Goal: Task Accomplishment & Management: Complete application form

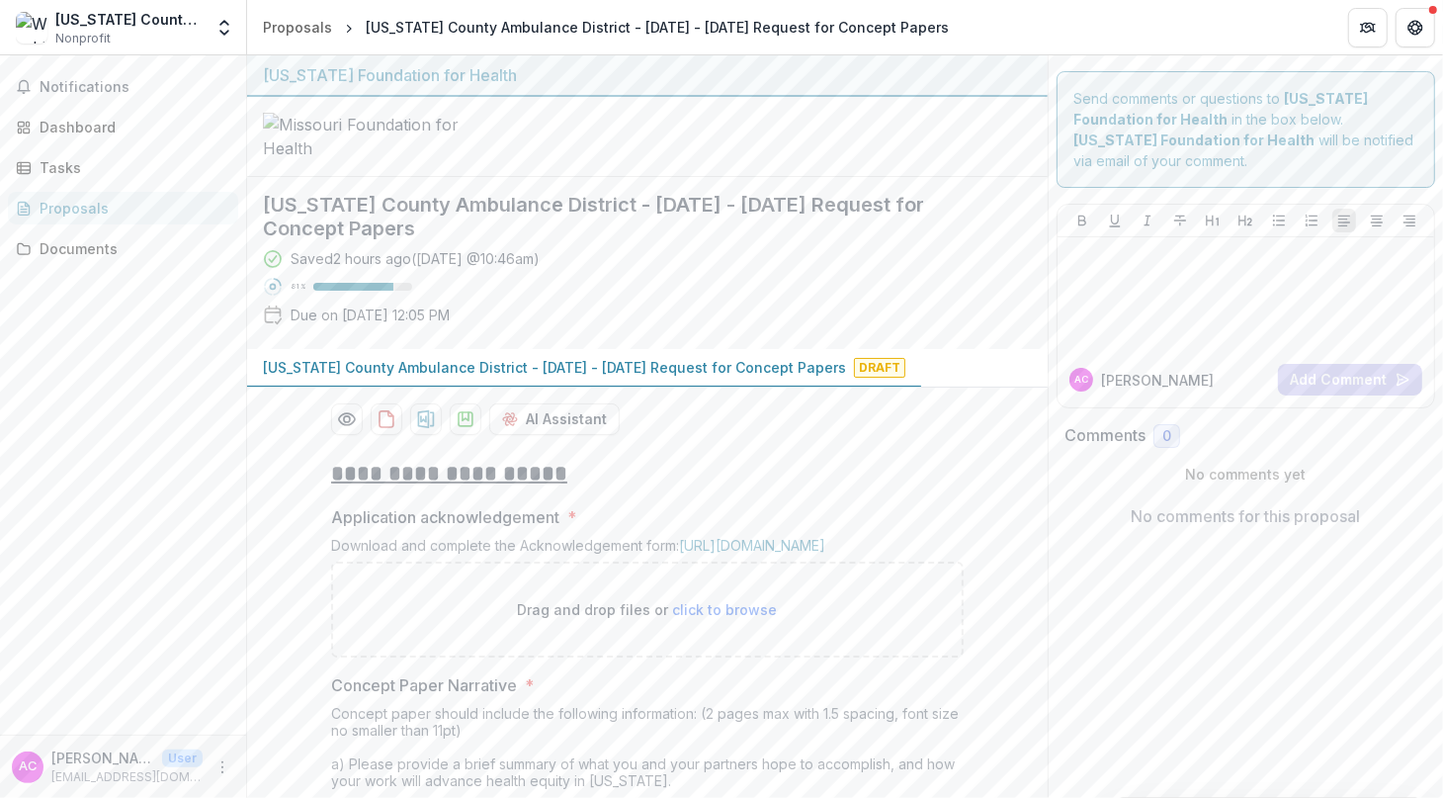
click at [702, 240] on h2 "[US_STATE] County Ambulance District - [DATE] - [DATE] Request for Concept Pape…" at bounding box center [631, 216] width 737 height 47
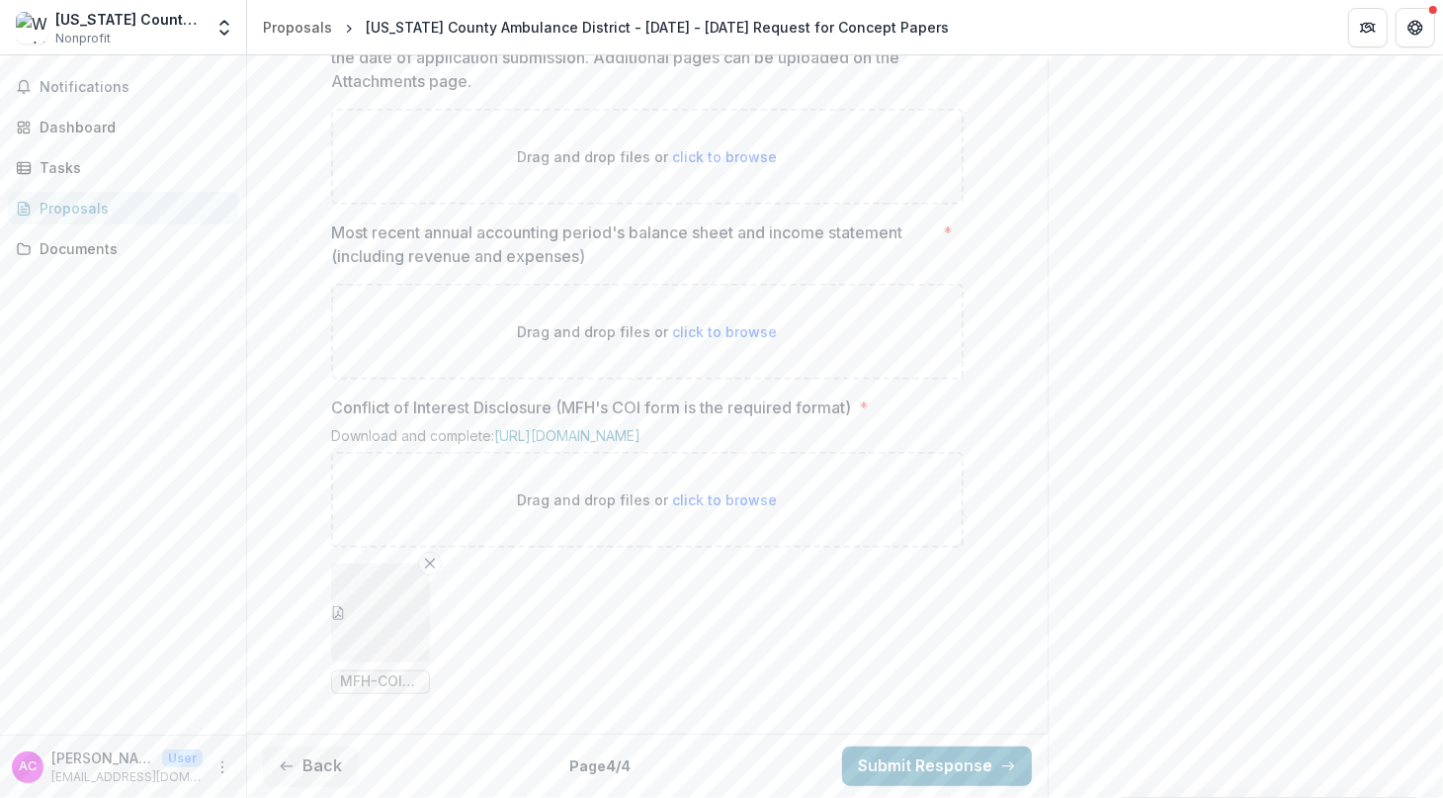
scroll to position [1406, 0]
click at [942, 762] on button "Submit Response" at bounding box center [937, 766] width 190 height 40
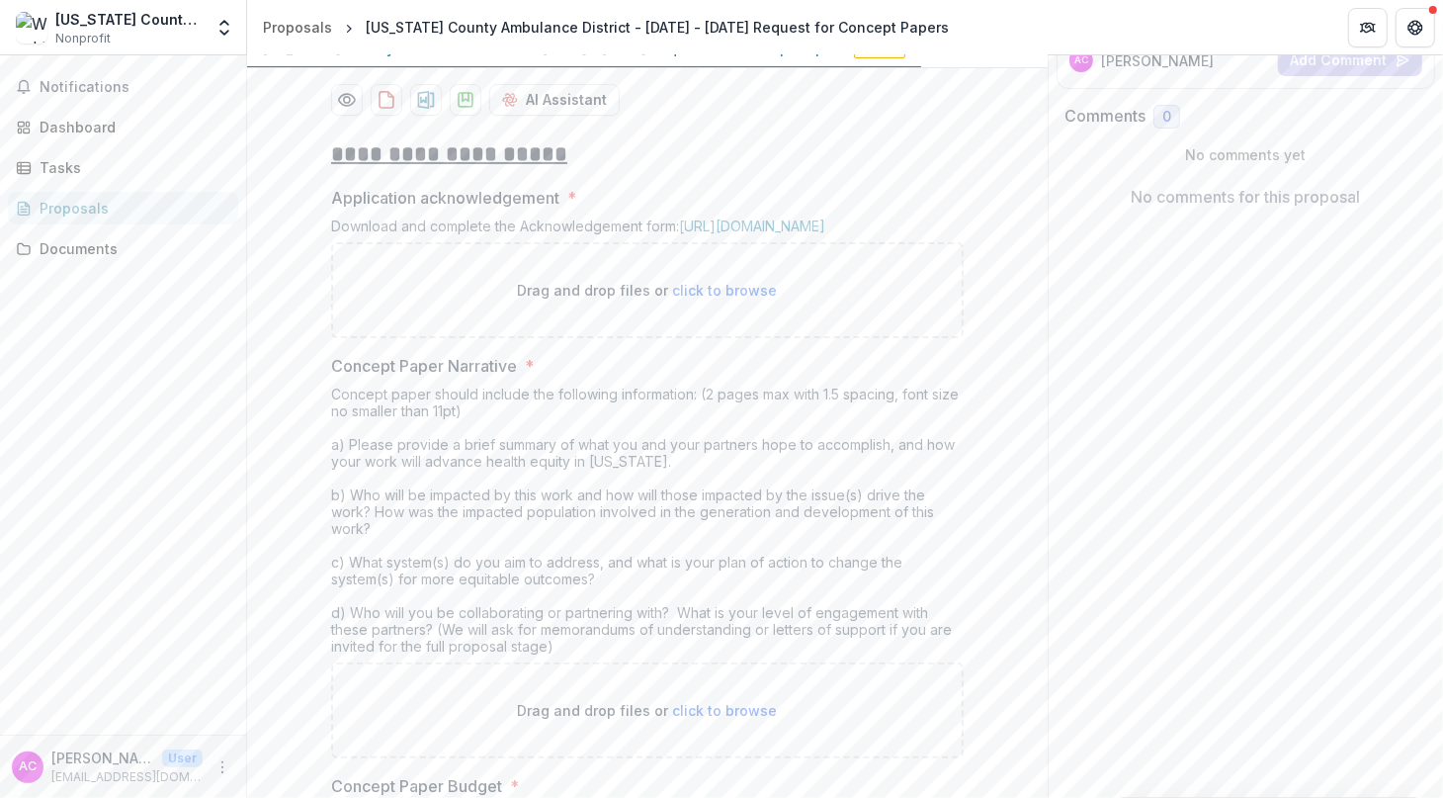
scroll to position [0, 0]
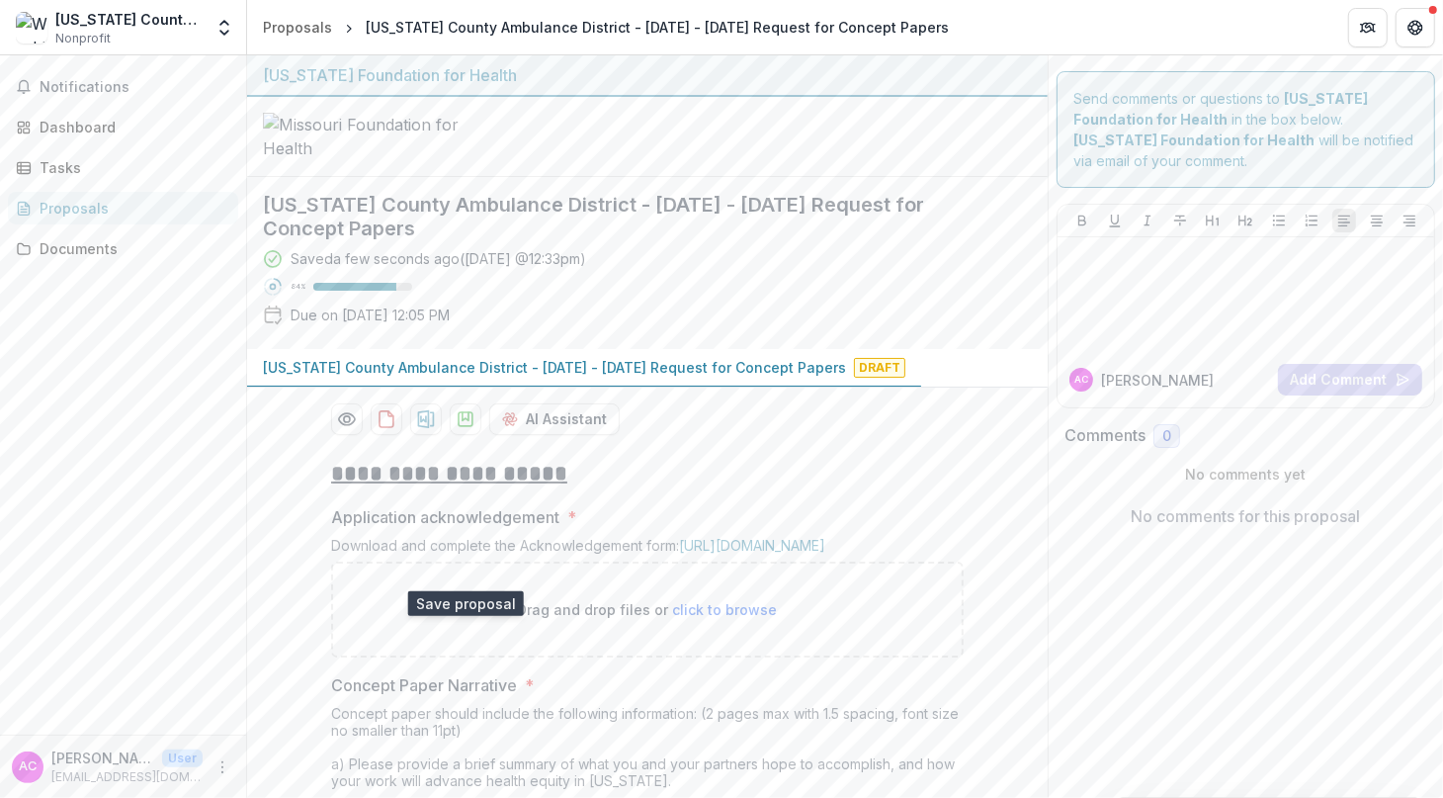
click at [467, 429] on icon "download-proposal" at bounding box center [466, 419] width 20 height 20
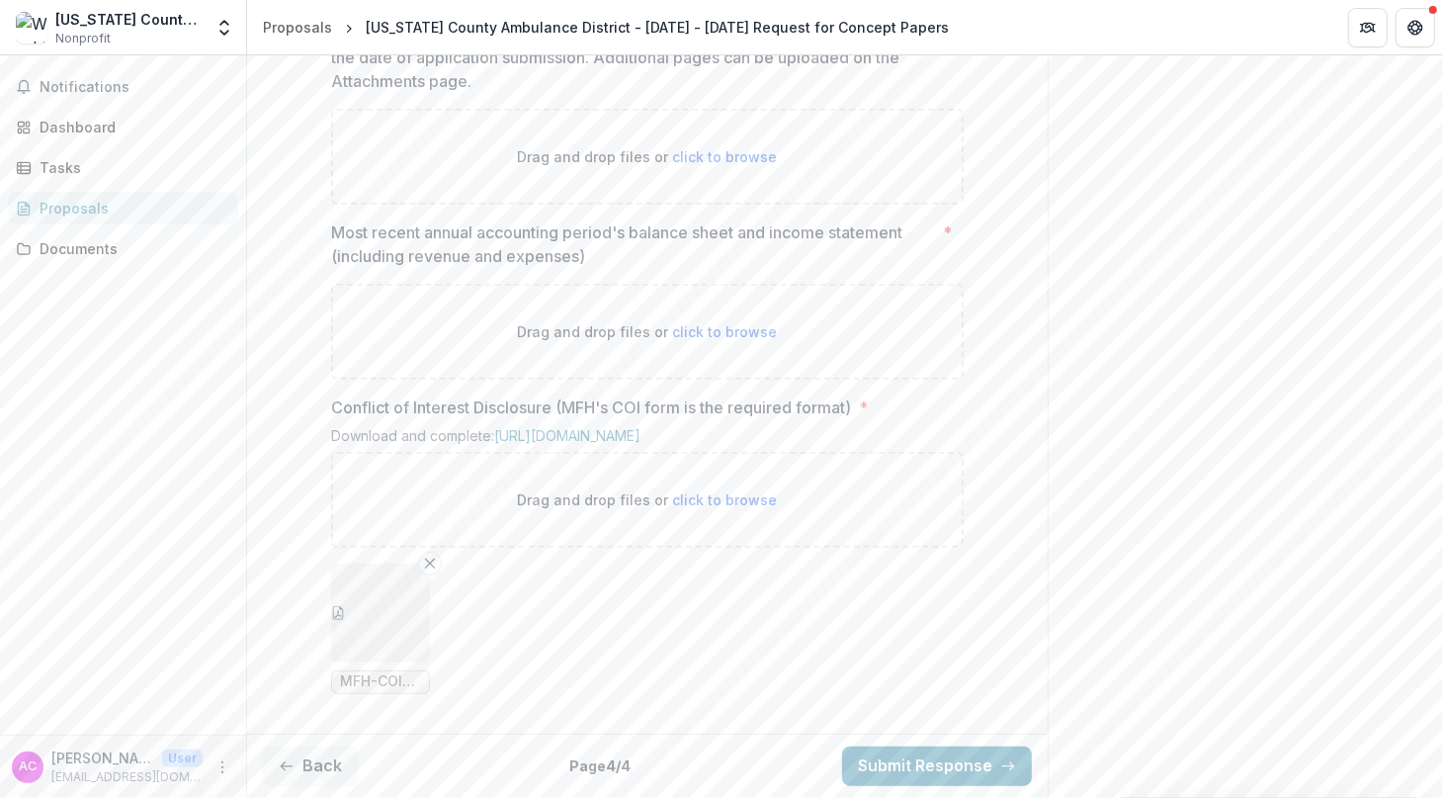
scroll to position [1406, 0]
click at [309, 775] on button "Back" at bounding box center [310, 766] width 95 height 40
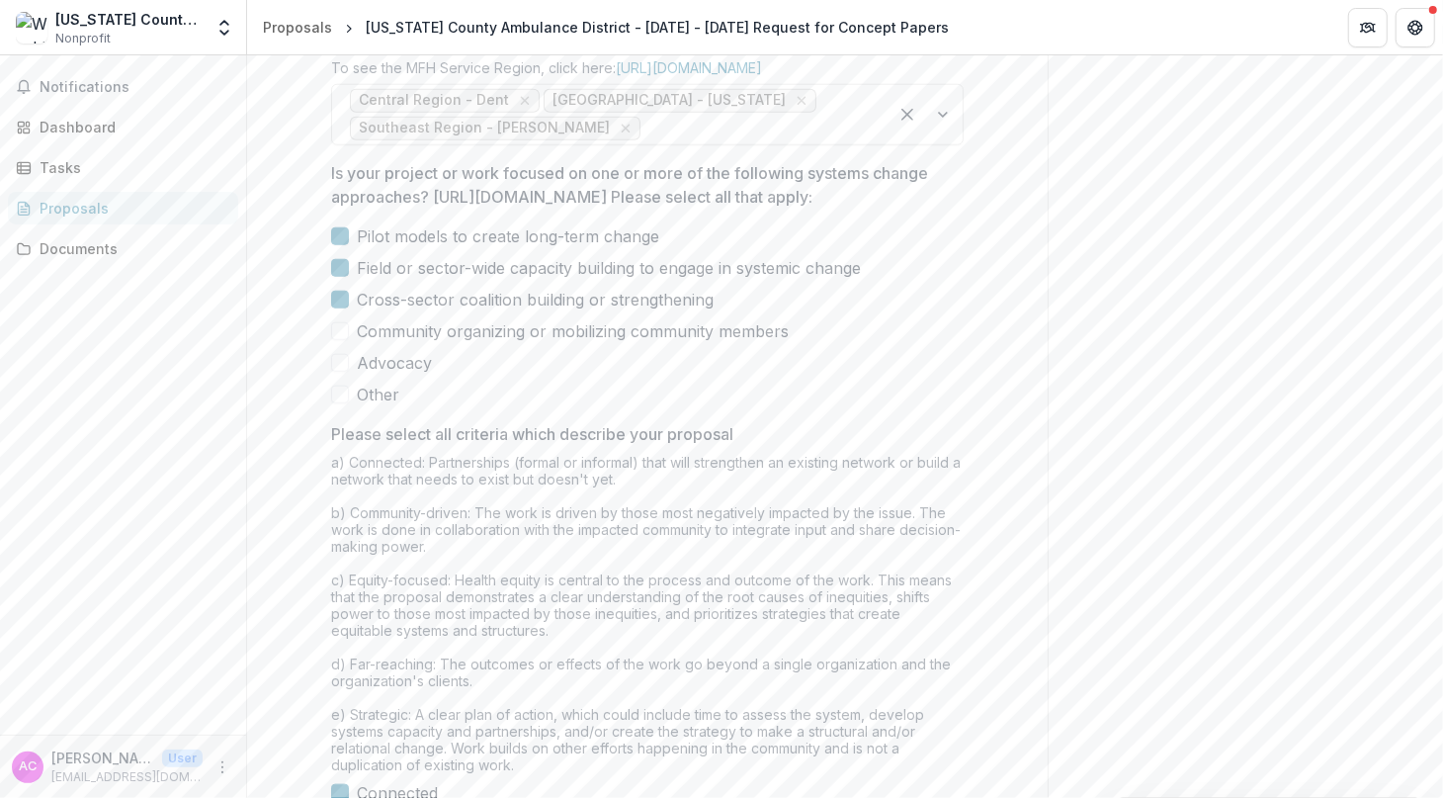
scroll to position [1010, 0]
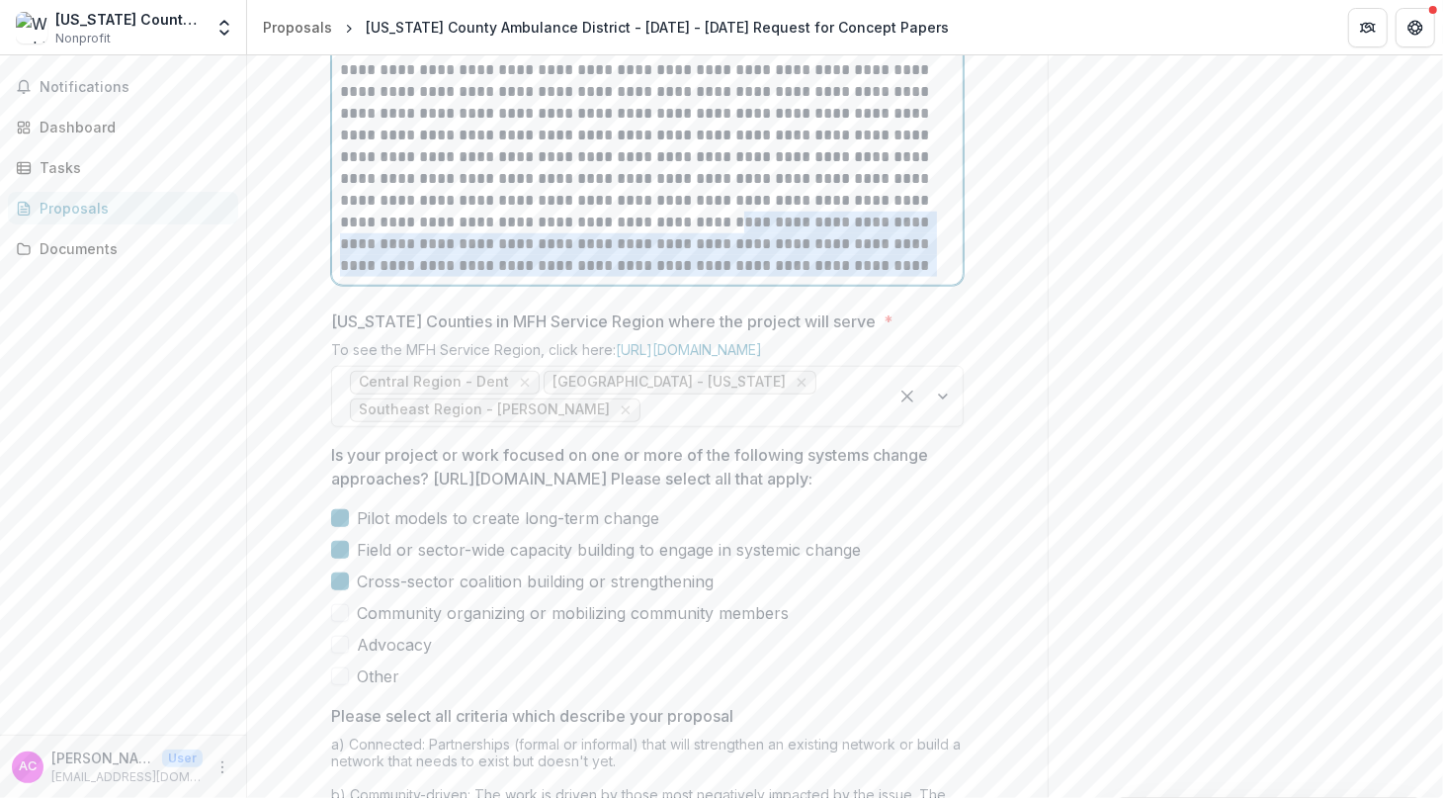
drag, startPoint x: 794, startPoint y: 412, endPoint x: 504, endPoint y: 373, distance: 292.3
click at [504, 277] on p at bounding box center [648, 124] width 616 height 304
copy p "**********"
click at [1009, 287] on div "**********" at bounding box center [647, 331] width 801 height 1796
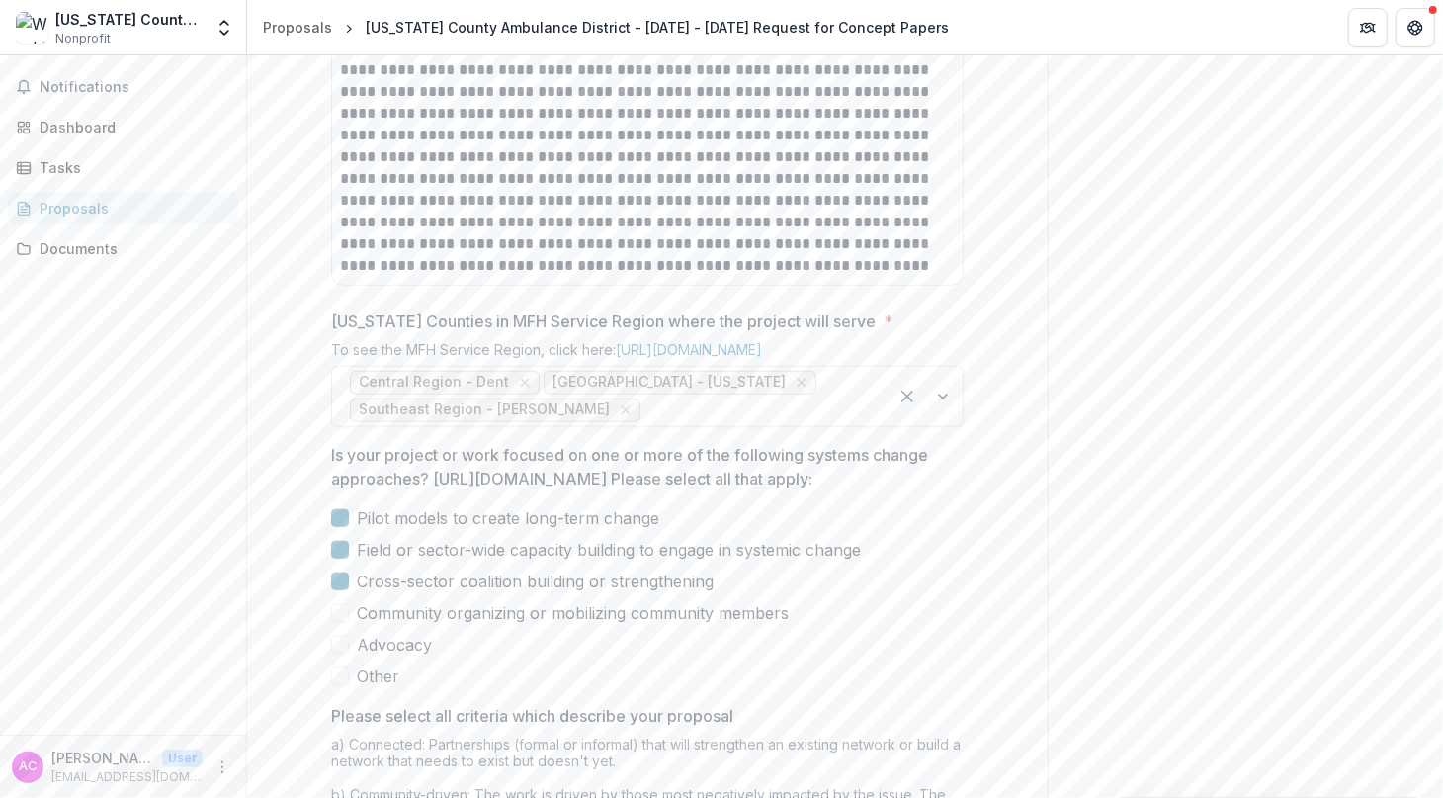
click at [814, 426] on div "[GEOGRAPHIC_DATA] - [GEOGRAPHIC_DATA] - [US_STATE][GEOGRAPHIC_DATA] - [PERSON_N…" at bounding box center [610, 396] width 556 height 59
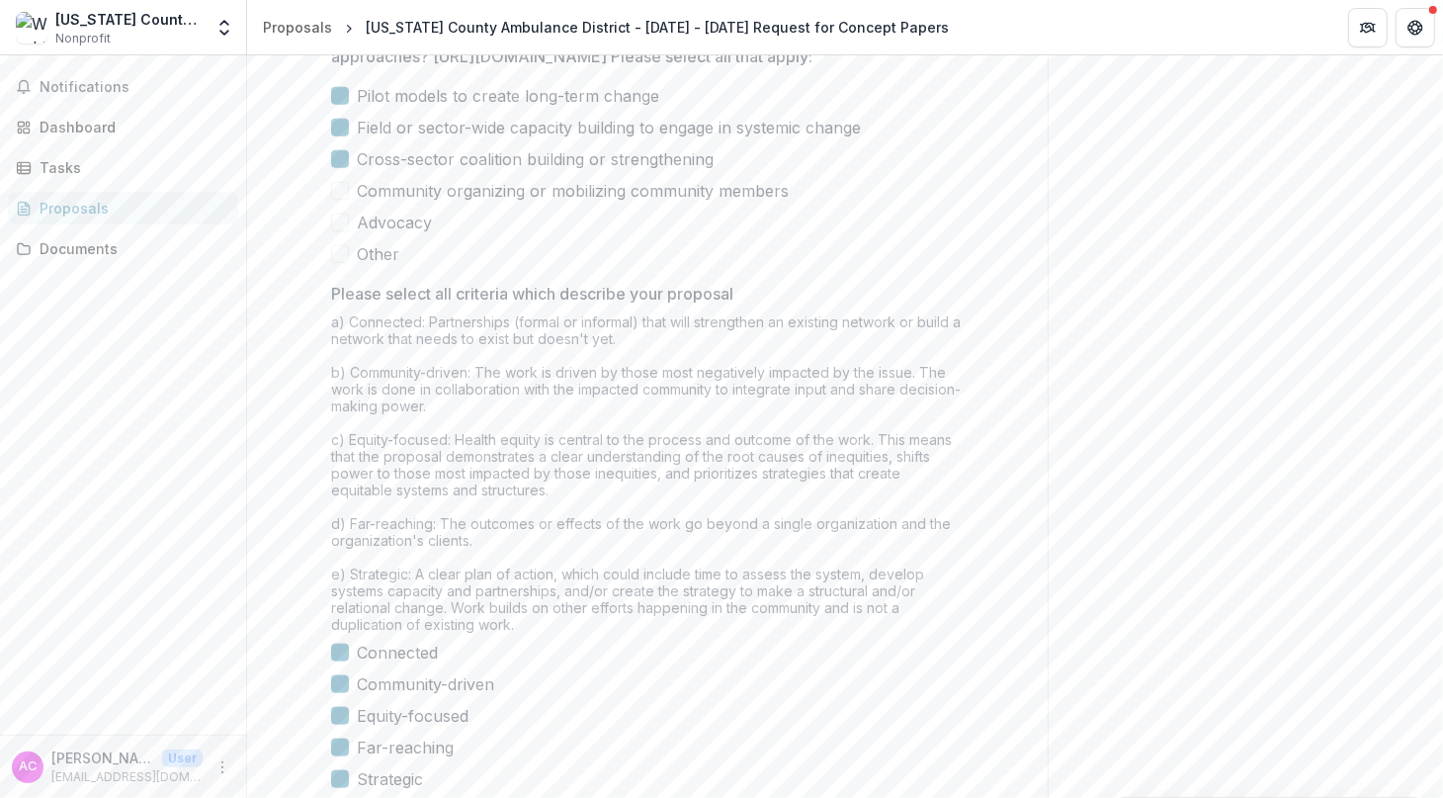
scroll to position [1700, 0]
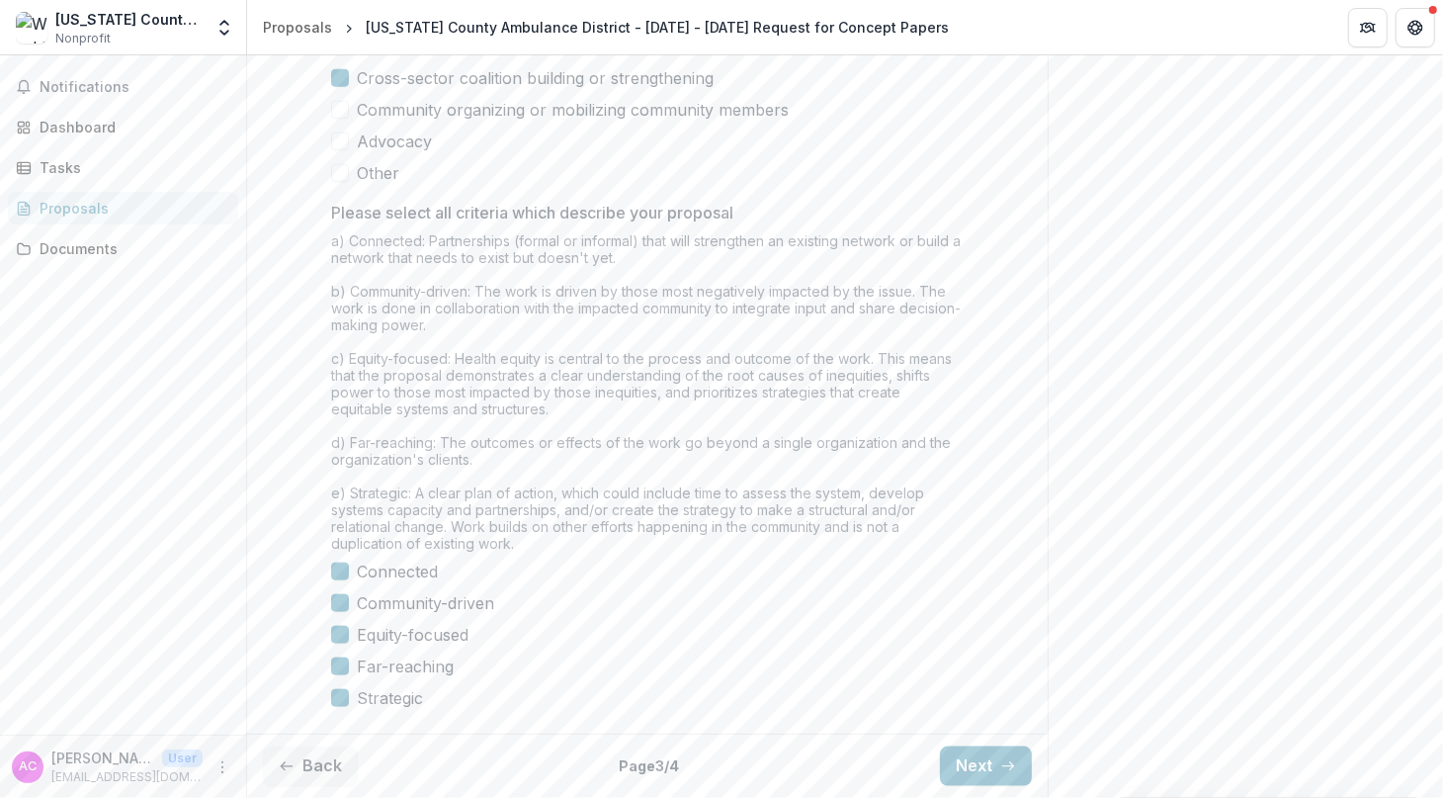
click at [312, 769] on button "Back" at bounding box center [310, 766] width 95 height 40
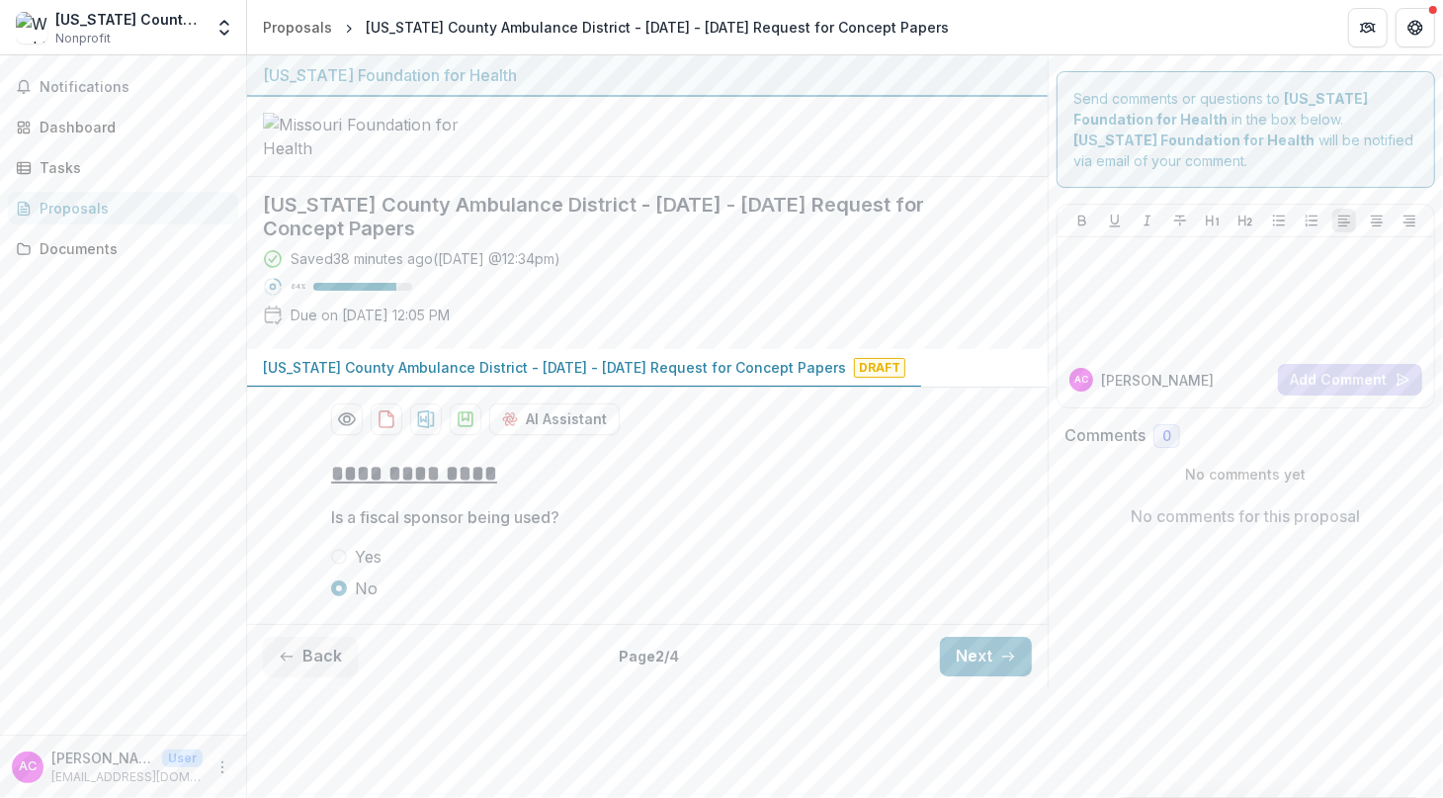
scroll to position [38, 0]
click at [312, 676] on button "Back" at bounding box center [310, 657] width 95 height 40
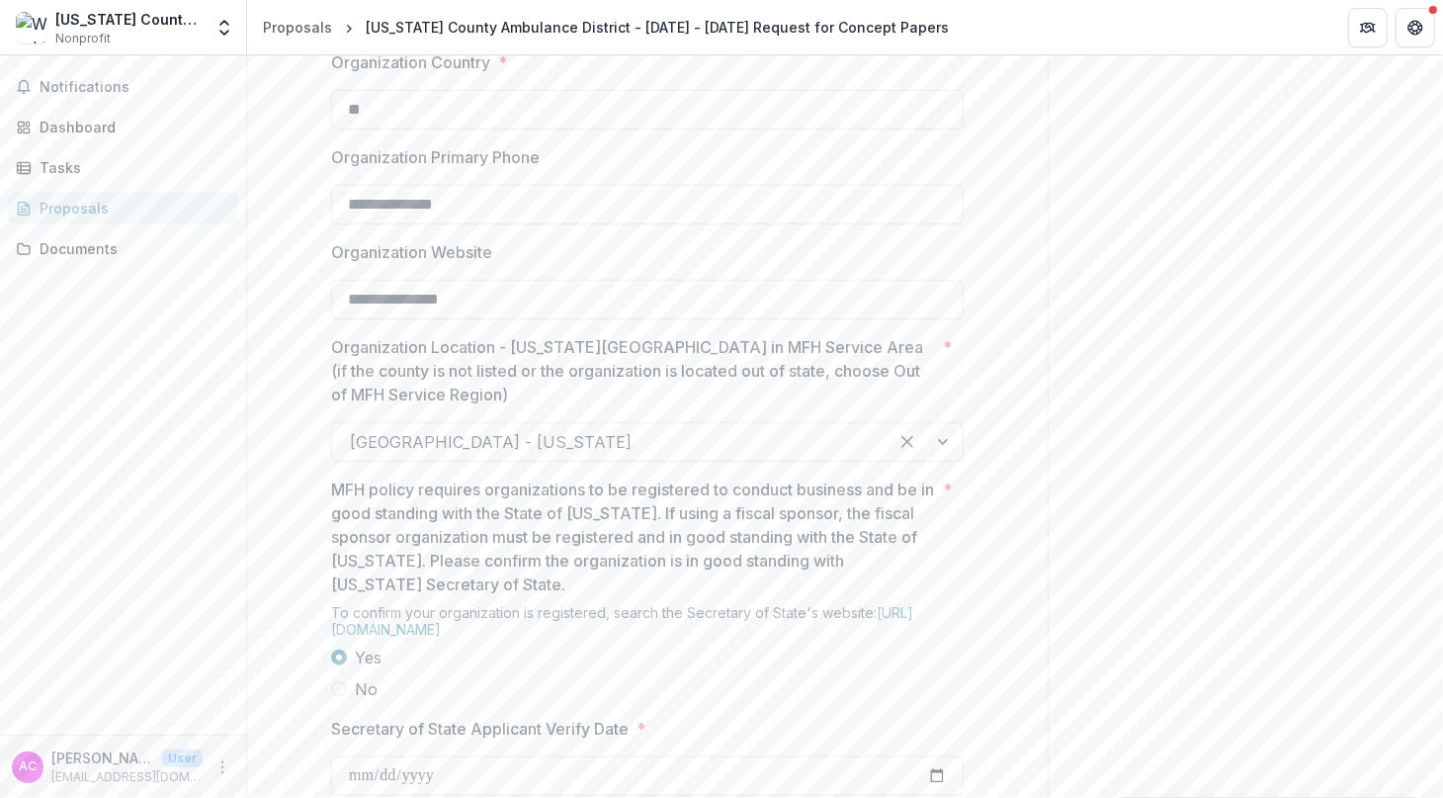
scroll to position [1054, 0]
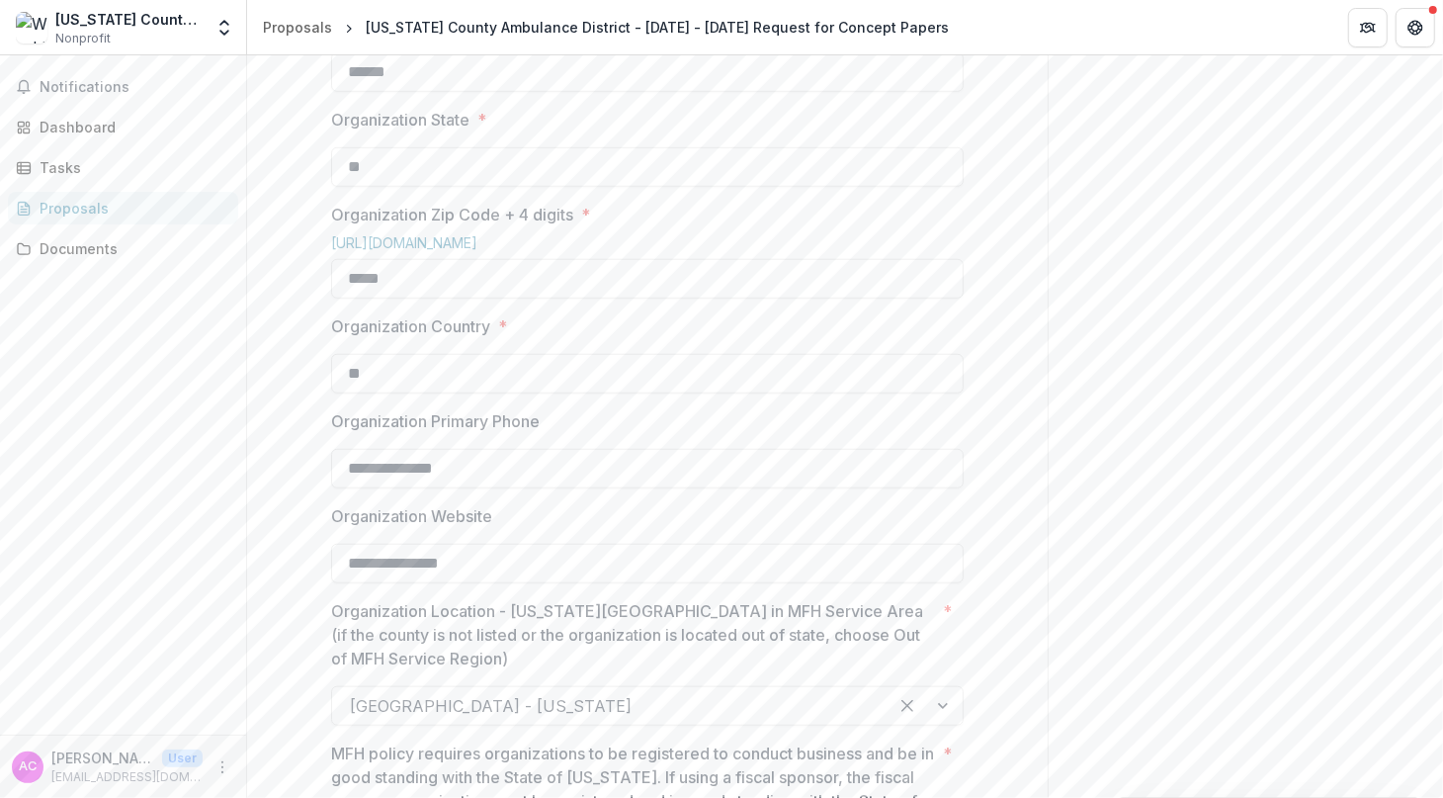
drag, startPoint x: 419, startPoint y: 214, endPoint x: 274, endPoint y: 229, distance: 146.2
click at [274, 229] on div "**********" at bounding box center [647, 782] width 801 height 2786
type input "*"
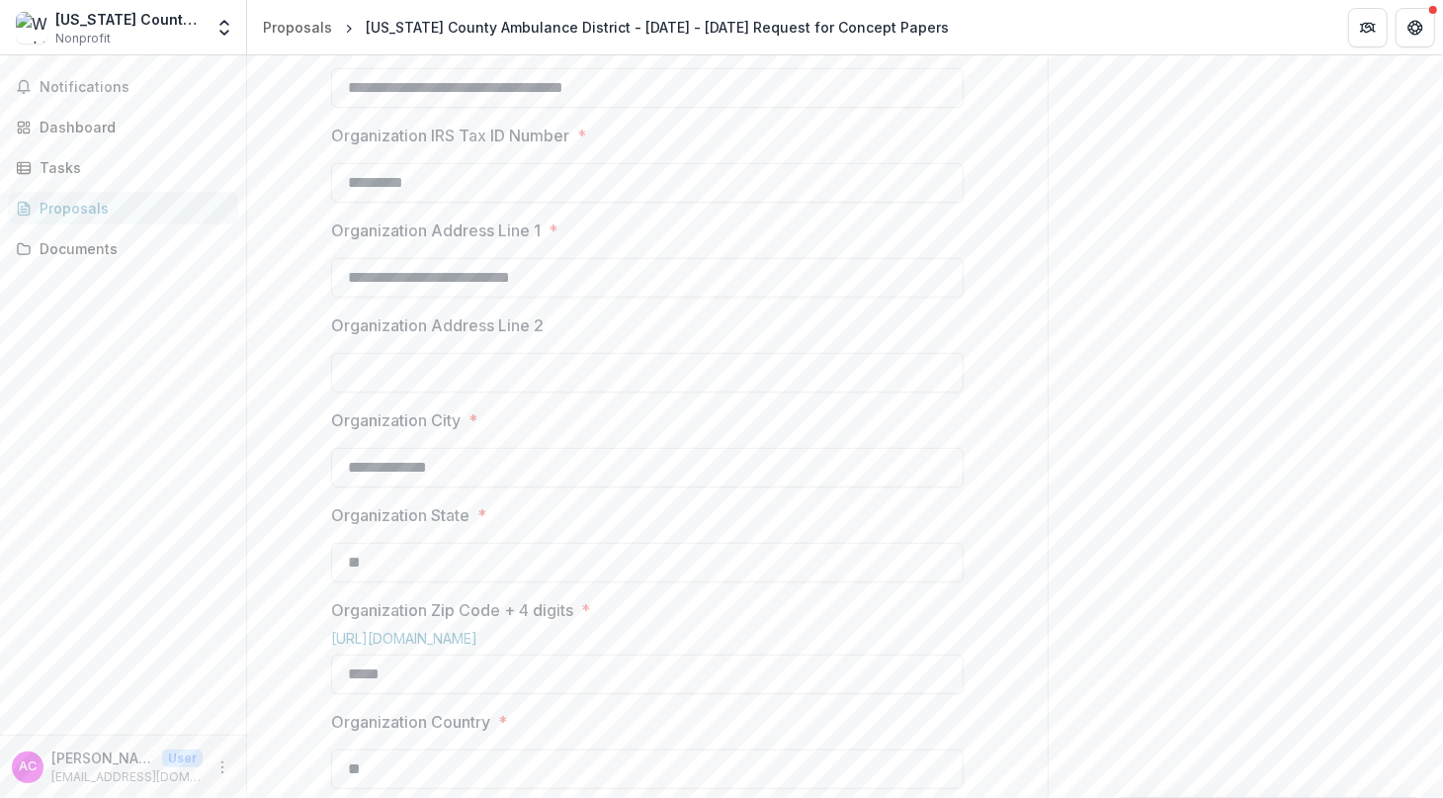
scroll to position [0, 0]
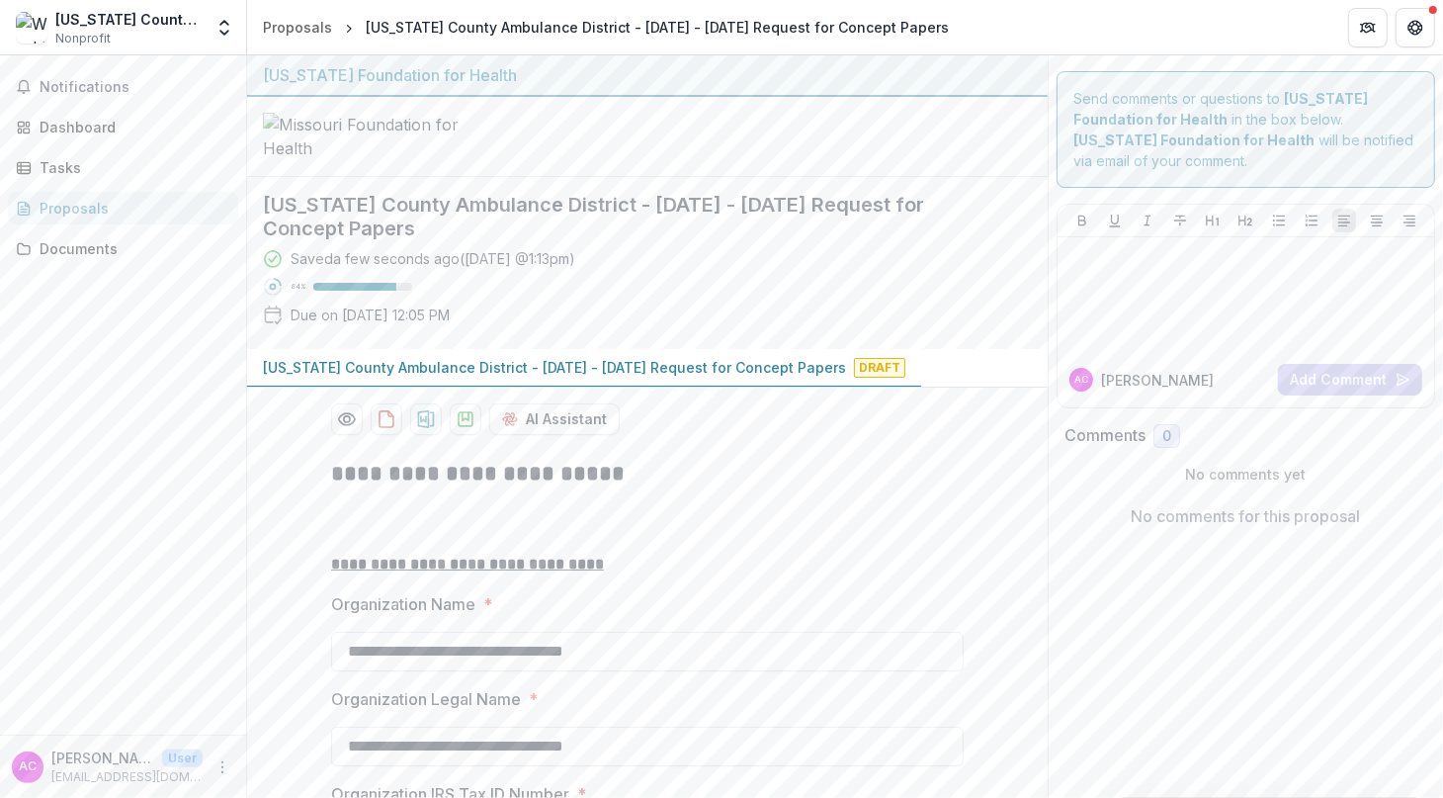
type input "**********"
click at [192, 24] on div "[US_STATE] County Ambulance District" at bounding box center [128, 19] width 147 height 21
click at [170, 19] on div "[US_STATE] County Ambulance District" at bounding box center [128, 19] width 147 height 21
click at [221, 32] on polyline "Open entity switcher" at bounding box center [224, 33] width 8 height 4
click at [27, 110] on icon at bounding box center [25, 110] width 16 height 16
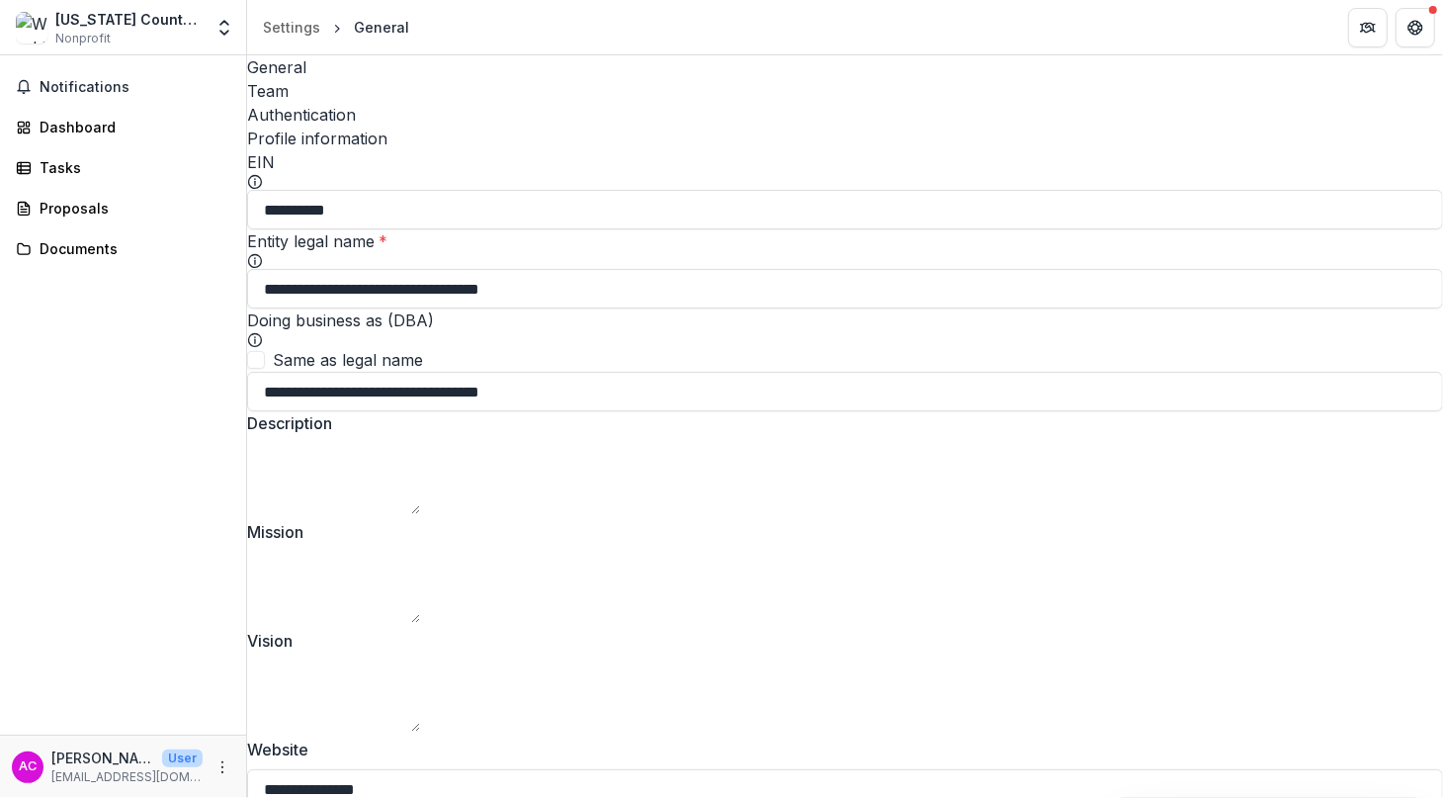
click at [296, 75] on div "General" at bounding box center [845, 67] width 1196 height 24
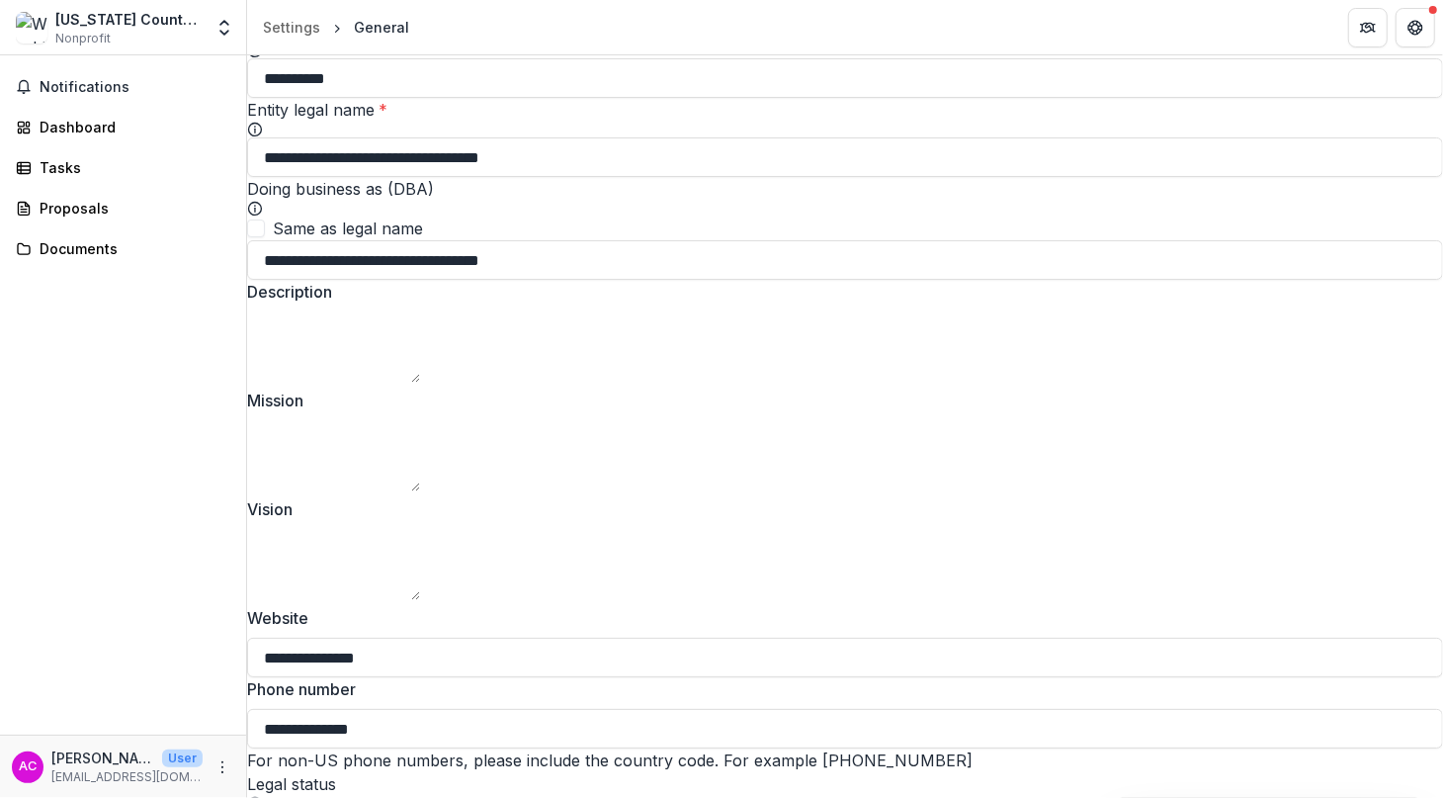
click at [302, 348] on textarea "Description" at bounding box center [333, 346] width 173 height 71
click at [309, 469] on textarea "Mission" at bounding box center [333, 455] width 173 height 71
click at [296, 334] on textarea "Description" at bounding box center [333, 346] width 173 height 71
click at [364, 451] on textarea "Mission" at bounding box center [333, 455] width 173 height 71
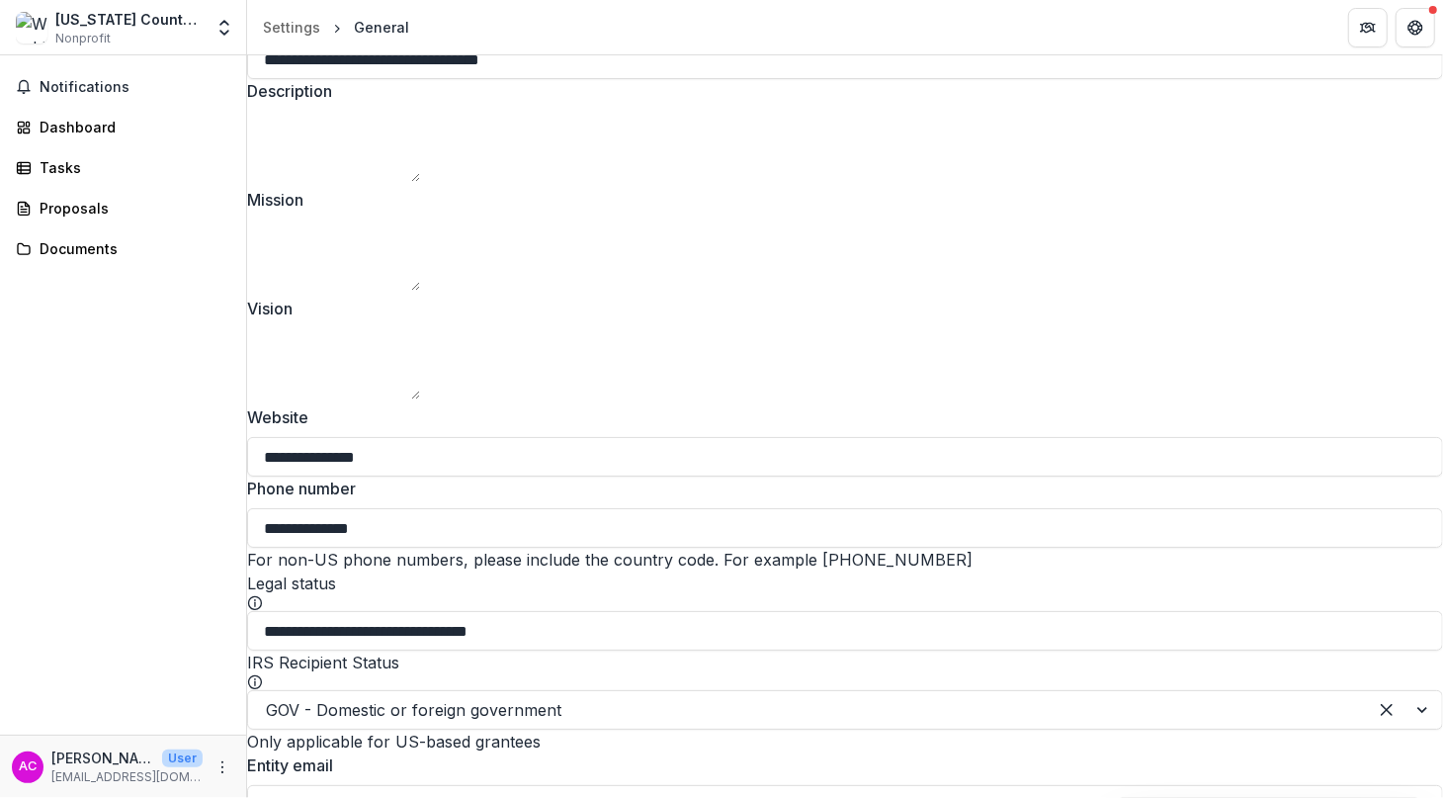
scroll to position [395, 0]
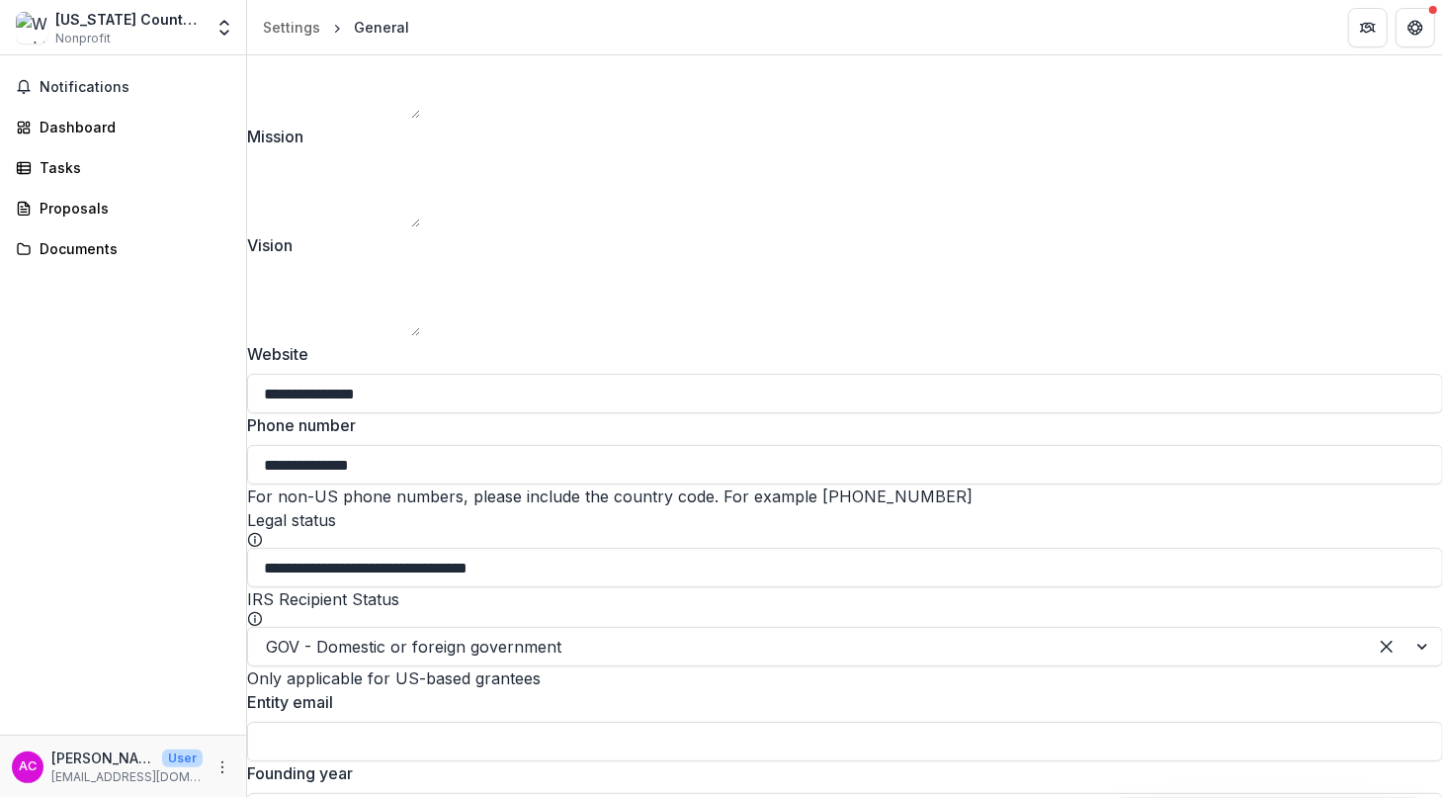
click at [319, 257] on label "Vision" at bounding box center [839, 245] width 1184 height 24
click at [319, 299] on textarea "Vision" at bounding box center [333, 300] width 173 height 71
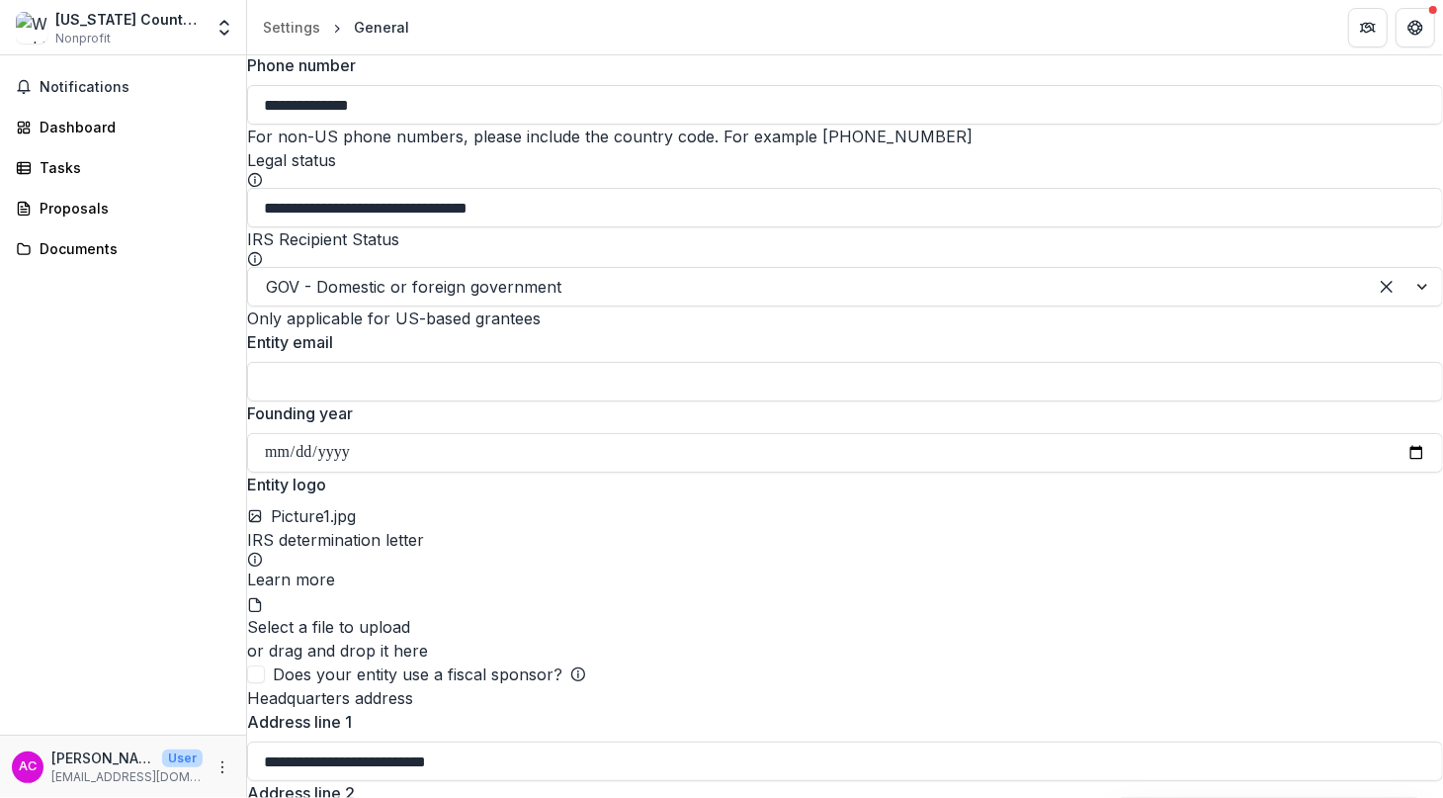
scroll to position [791, 0]
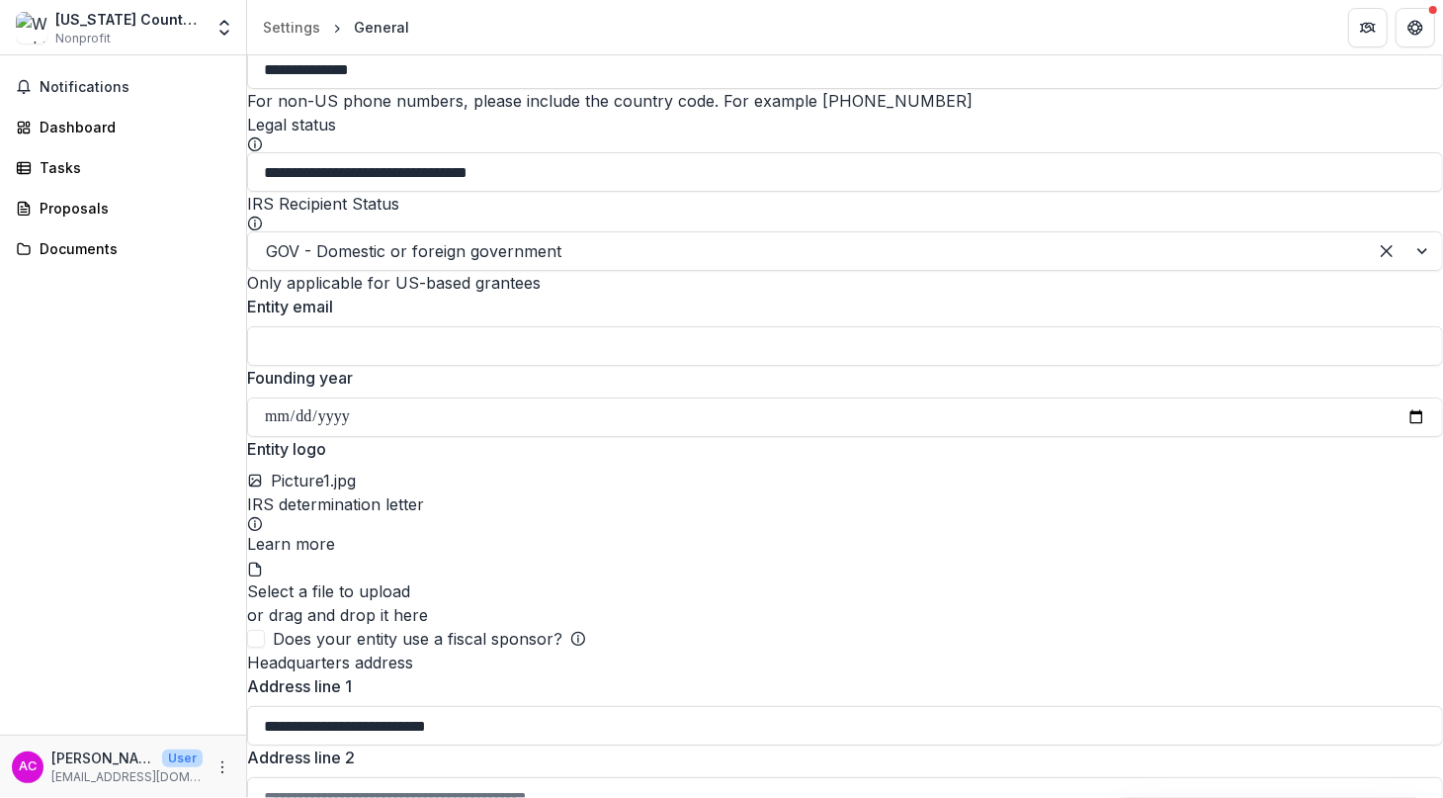
click at [320, 366] on input "Entity email" at bounding box center [845, 346] width 1196 height 40
click at [311, 437] on input "Founding year" at bounding box center [845, 417] width 1196 height 40
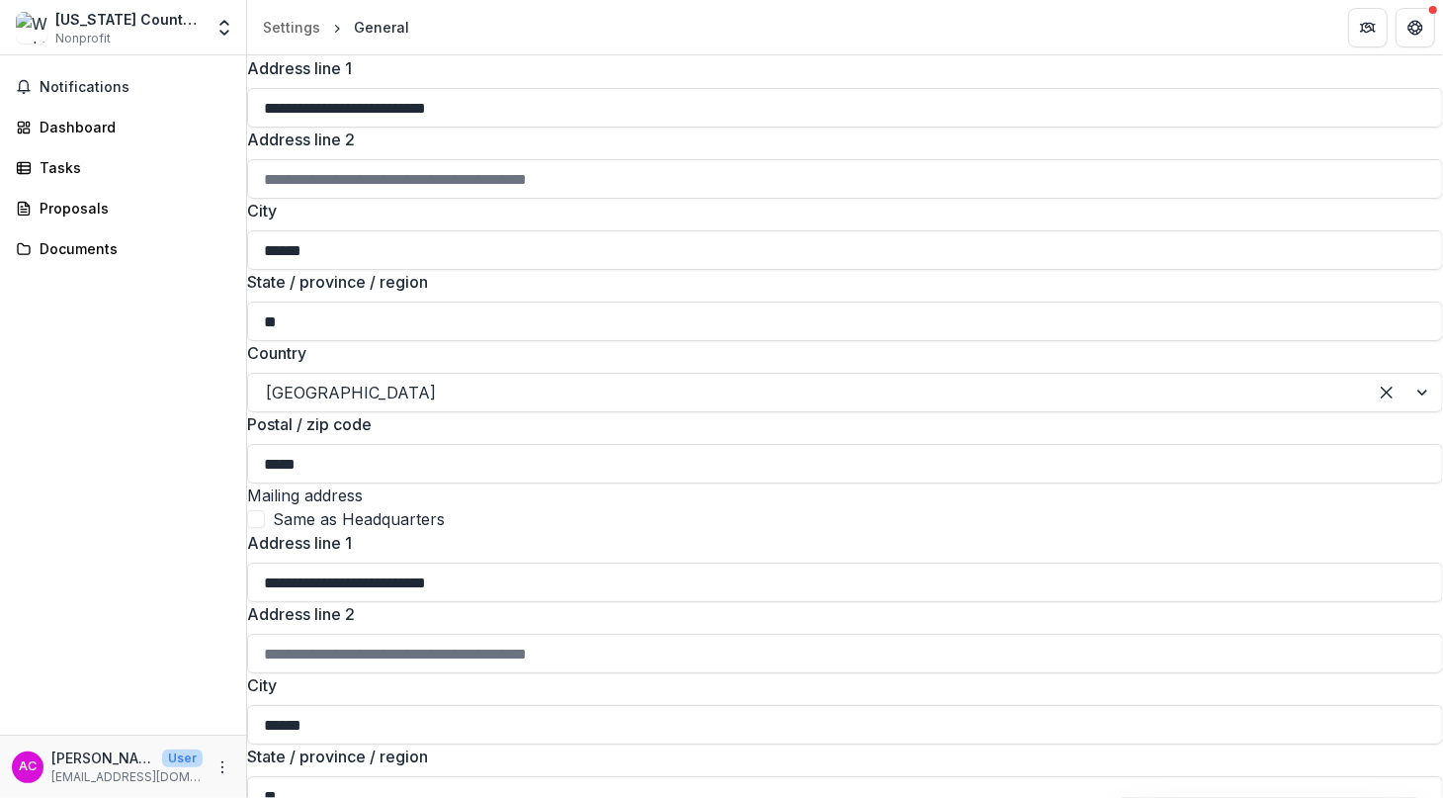
scroll to position [1449, 0]
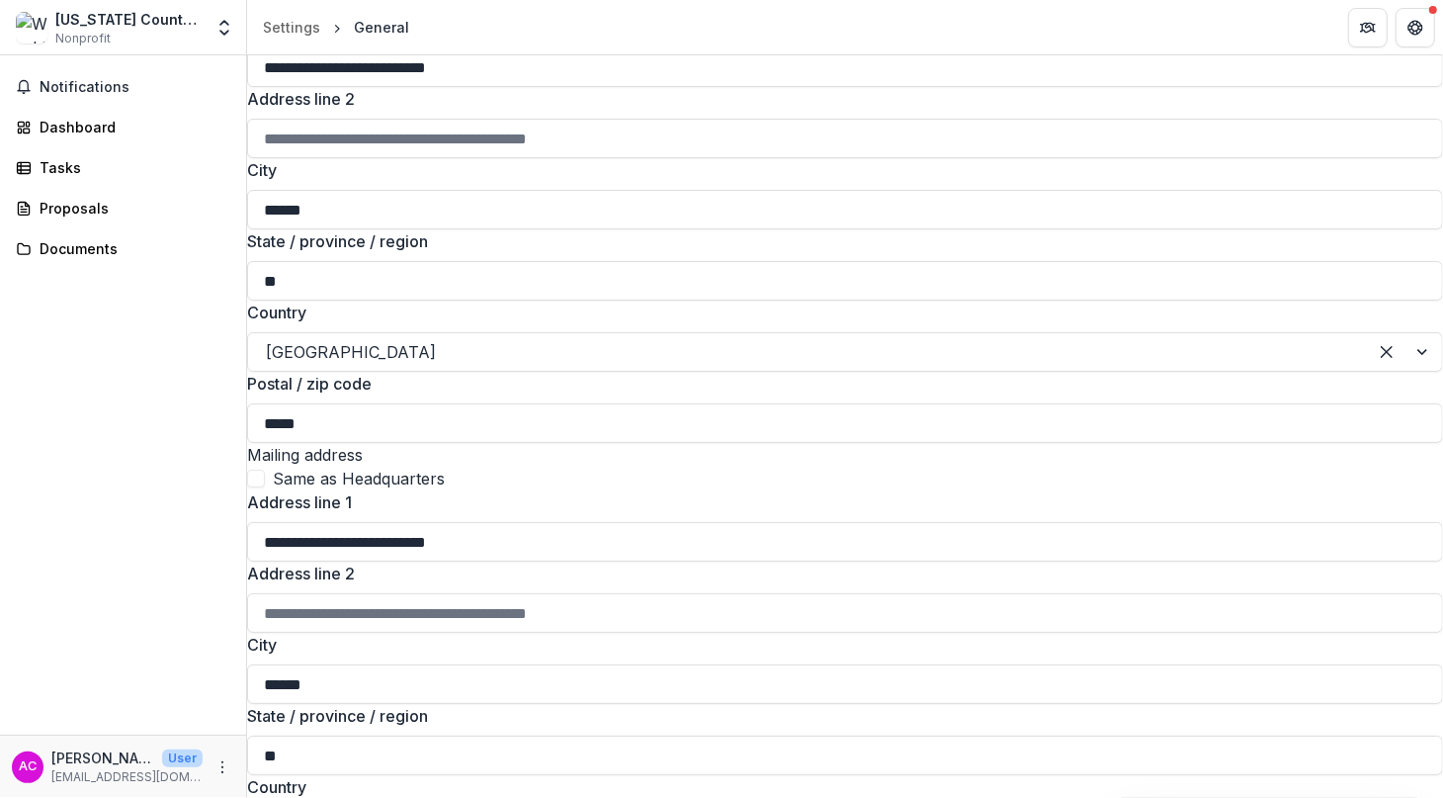
drag, startPoint x: 341, startPoint y: 536, endPoint x: 209, endPoint y: 527, distance: 132.8
click at [209, 527] on main "**********" at bounding box center [721, 426] width 1443 height 742
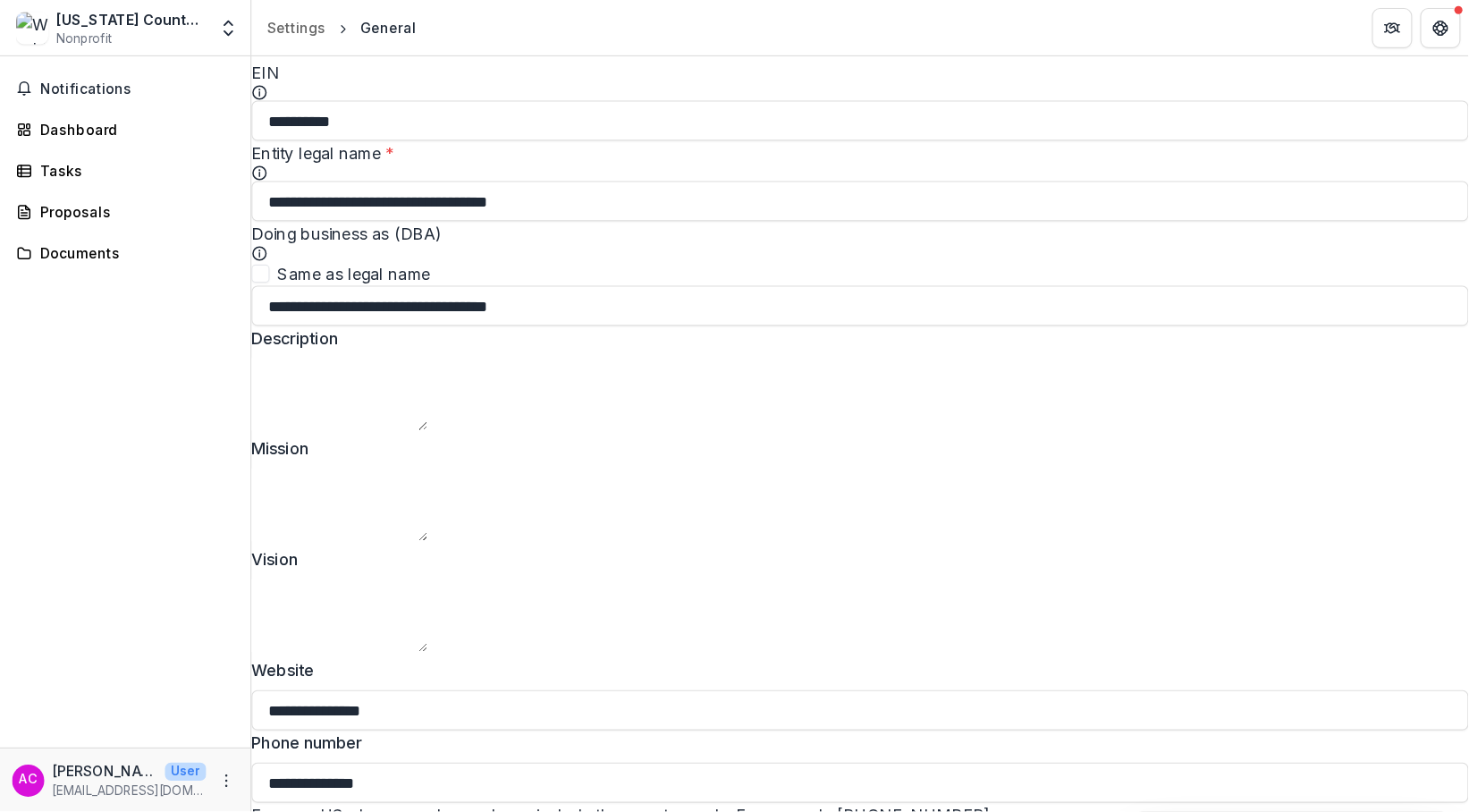
scroll to position [0, 0]
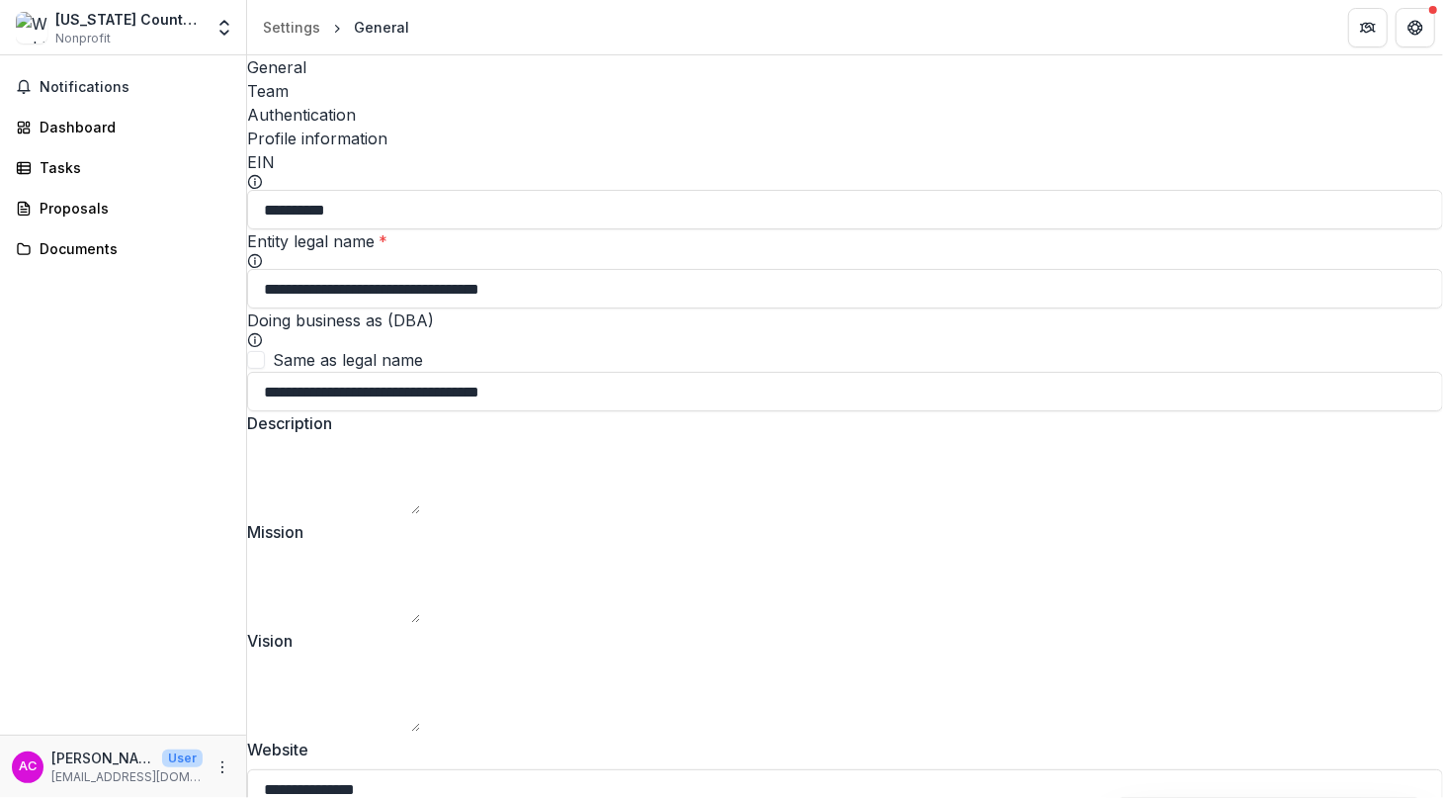
type input "**********"
click at [75, 205] on div "Proposals" at bounding box center [131, 208] width 183 height 21
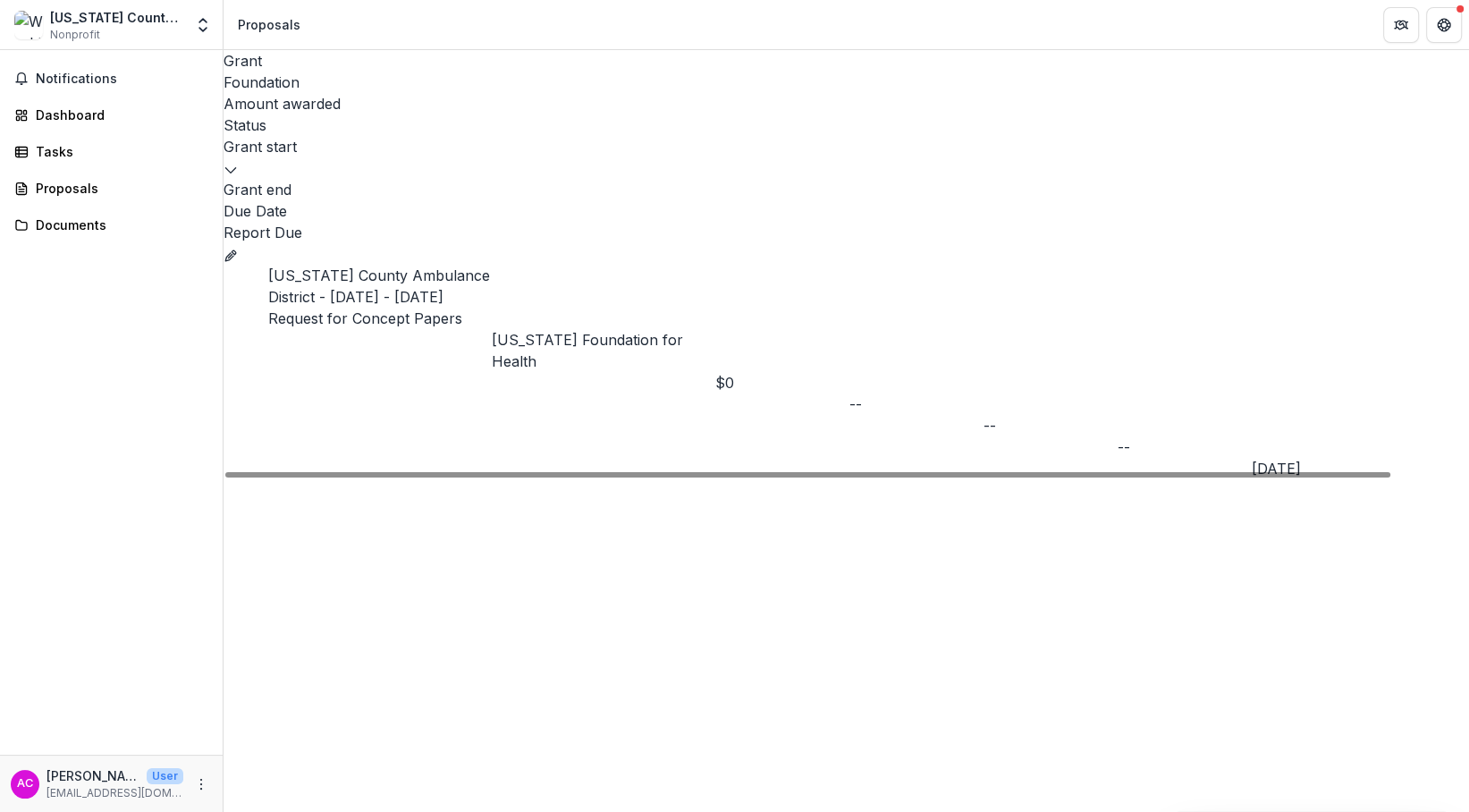
click at [431, 267] on link "[US_STATE] County Ambulance District - [DATE] - [DATE] Request for Concept Pape…" at bounding box center [379, 297] width 222 height 61
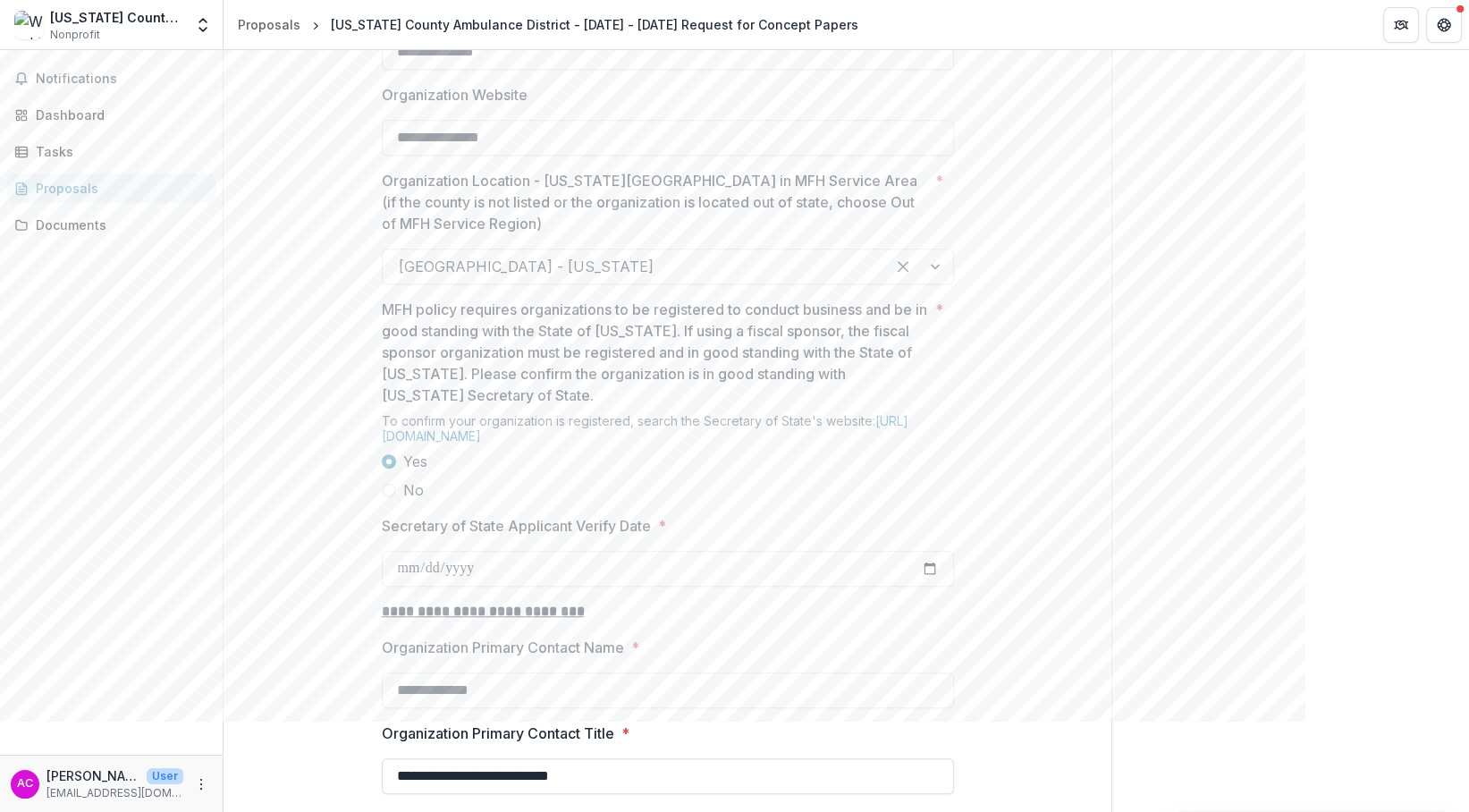
scroll to position [1340, 0]
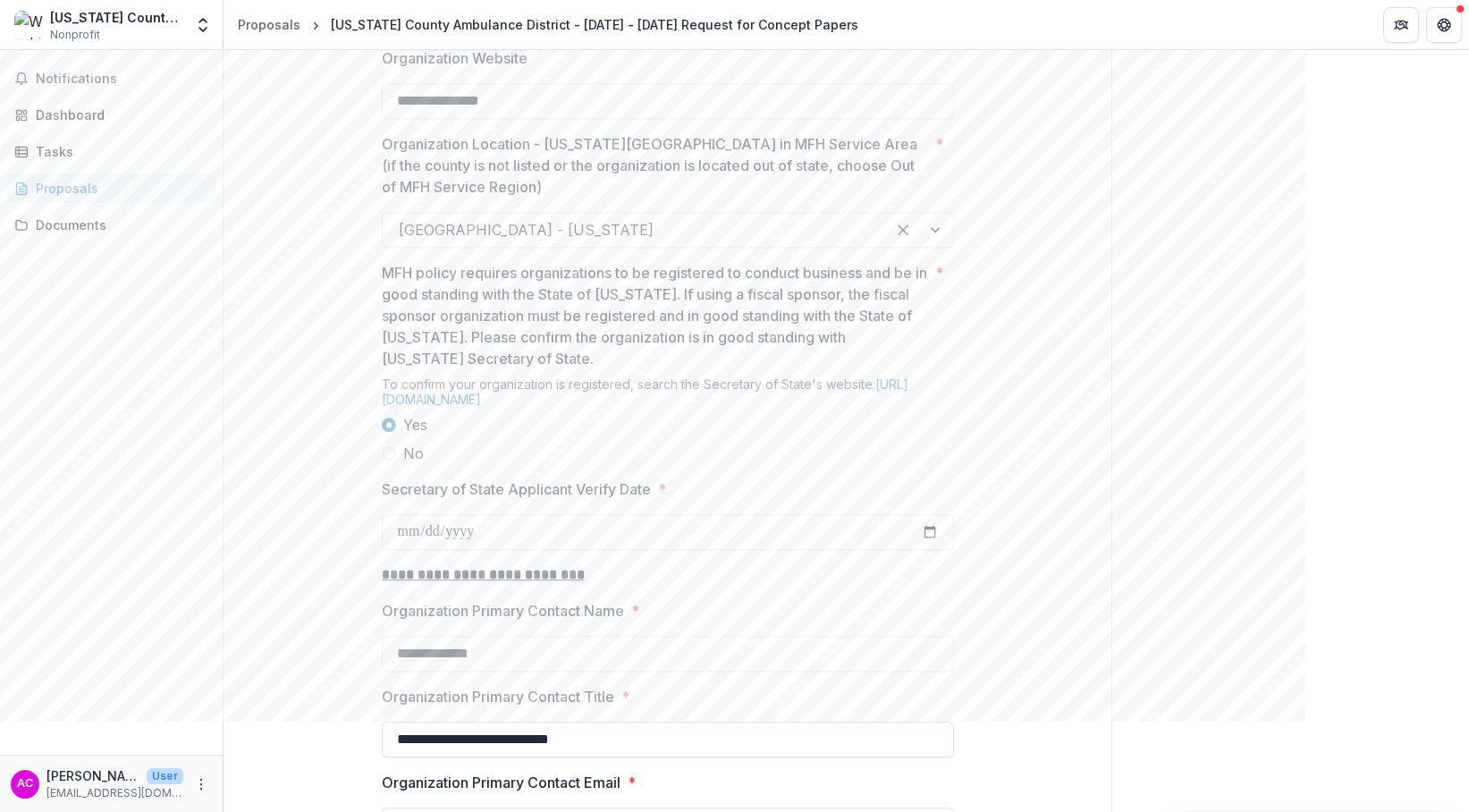
click at [642, 407] on link "[URL][DOMAIN_NAME]" at bounding box center [645, 392] width 526 height 31
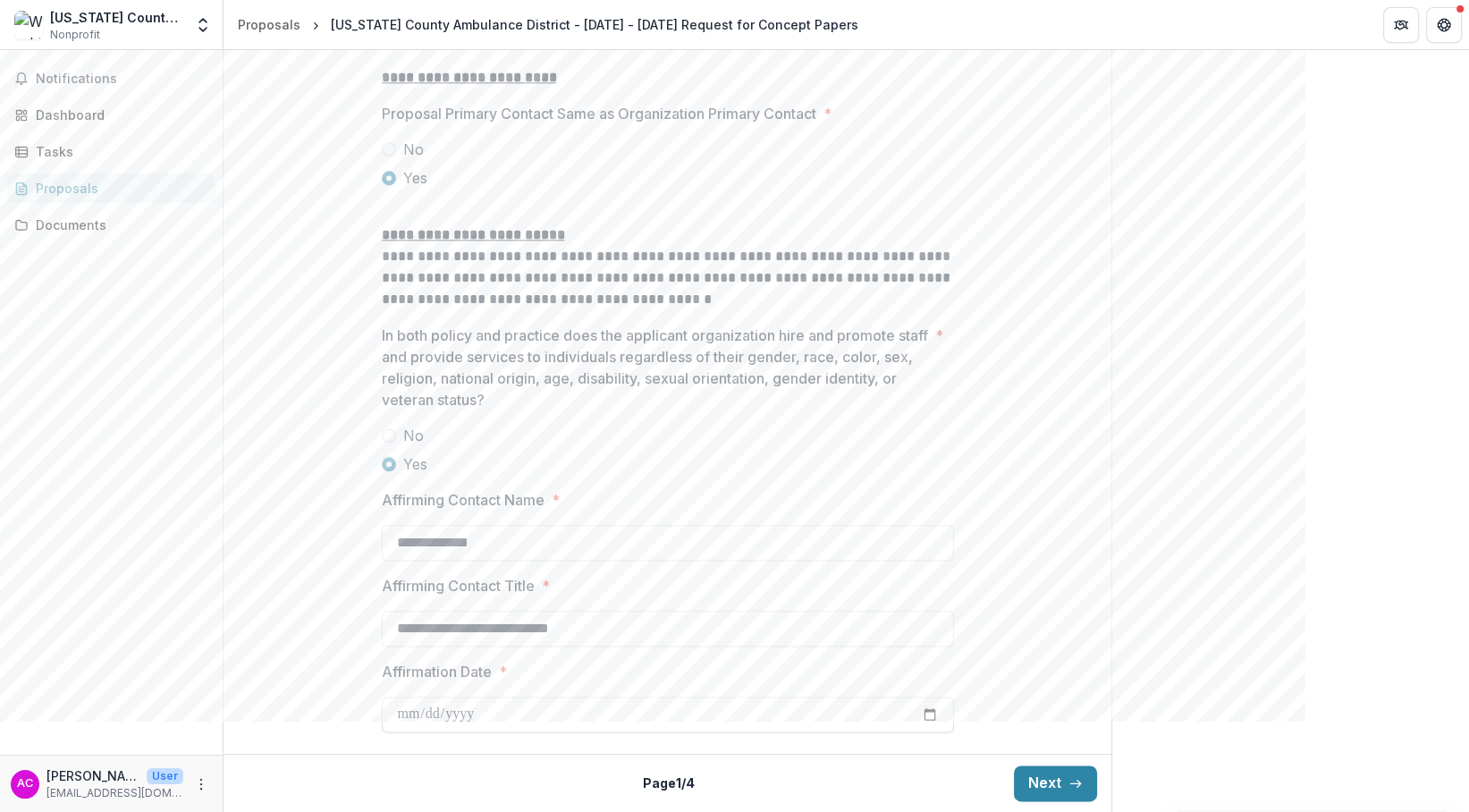
scroll to position [2286, 0]
click at [1028, 721] on button "Next" at bounding box center [1056, 783] width 83 height 36
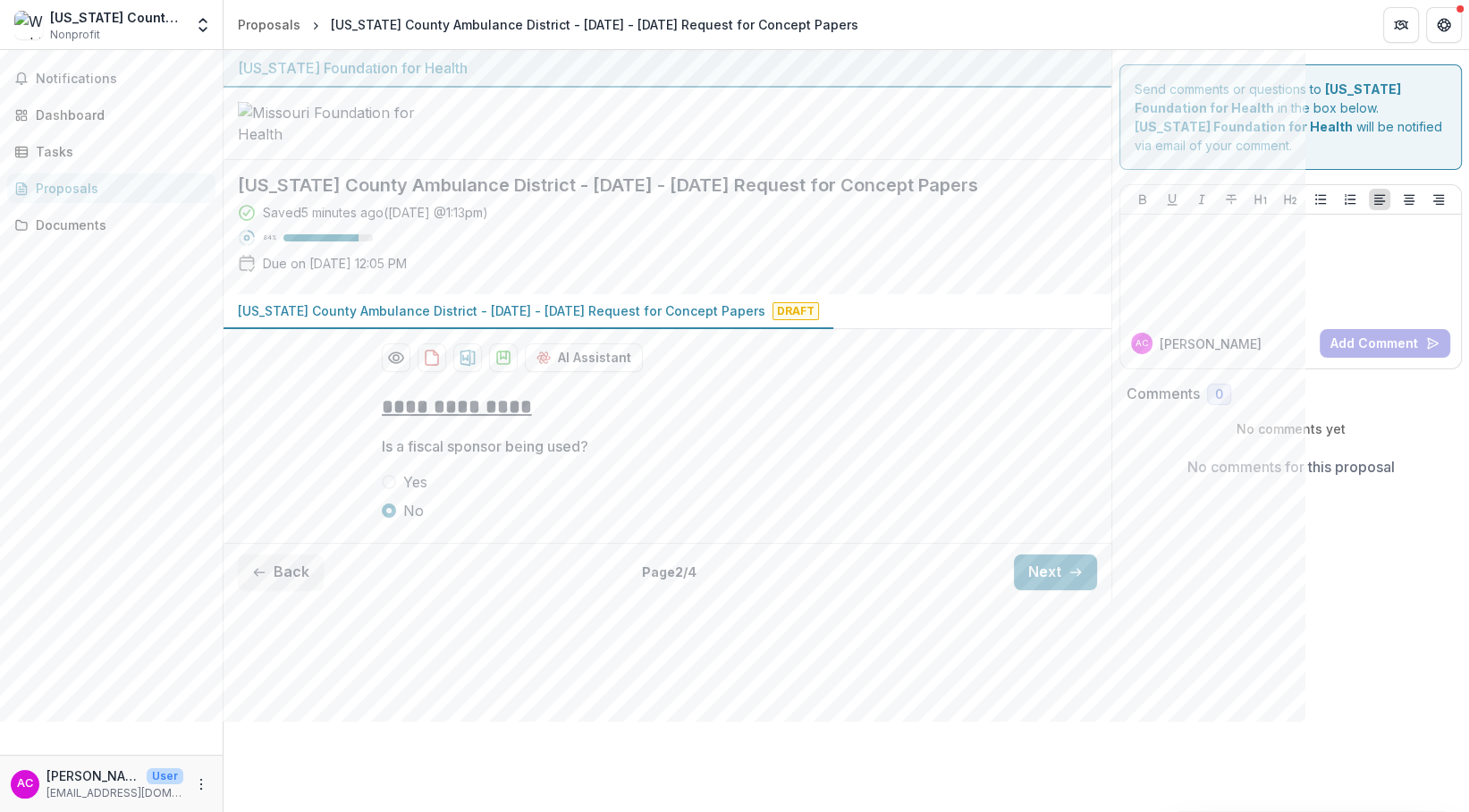
scroll to position [0, 0]
click at [1057, 590] on button "Next" at bounding box center [1056, 572] width 83 height 36
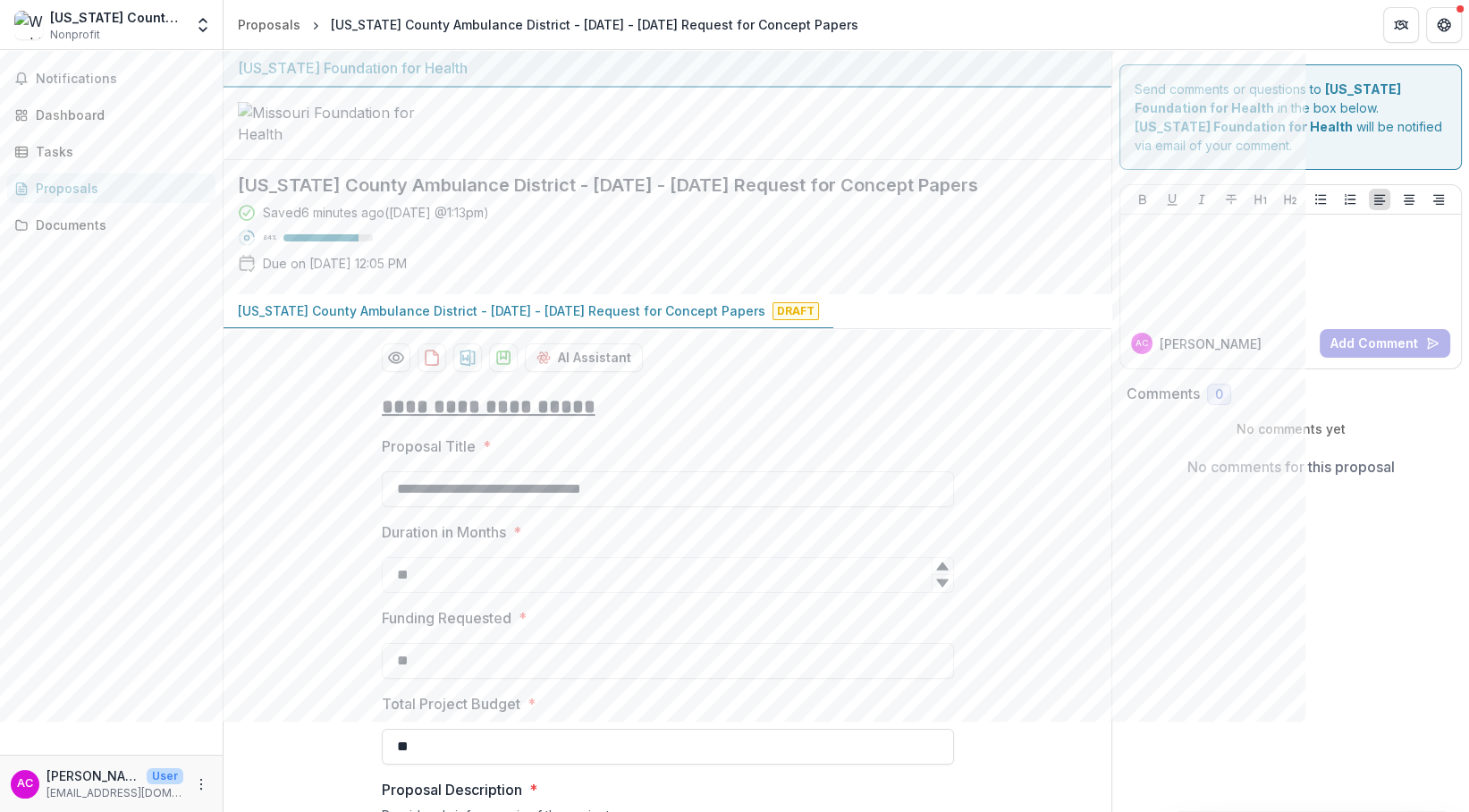
scroll to position [134, 0]
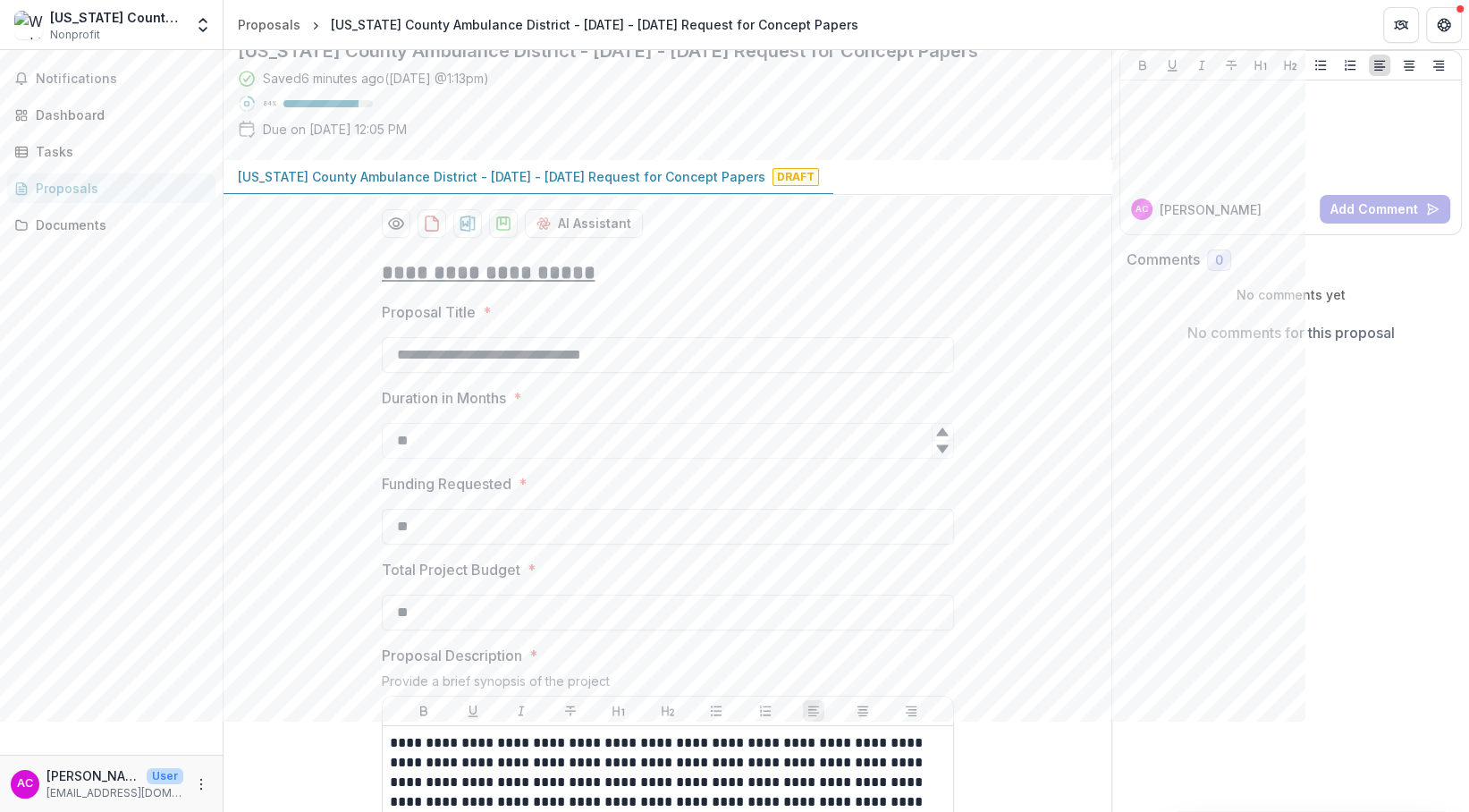
click at [678, 373] on input "**********" at bounding box center [668, 355] width 573 height 36
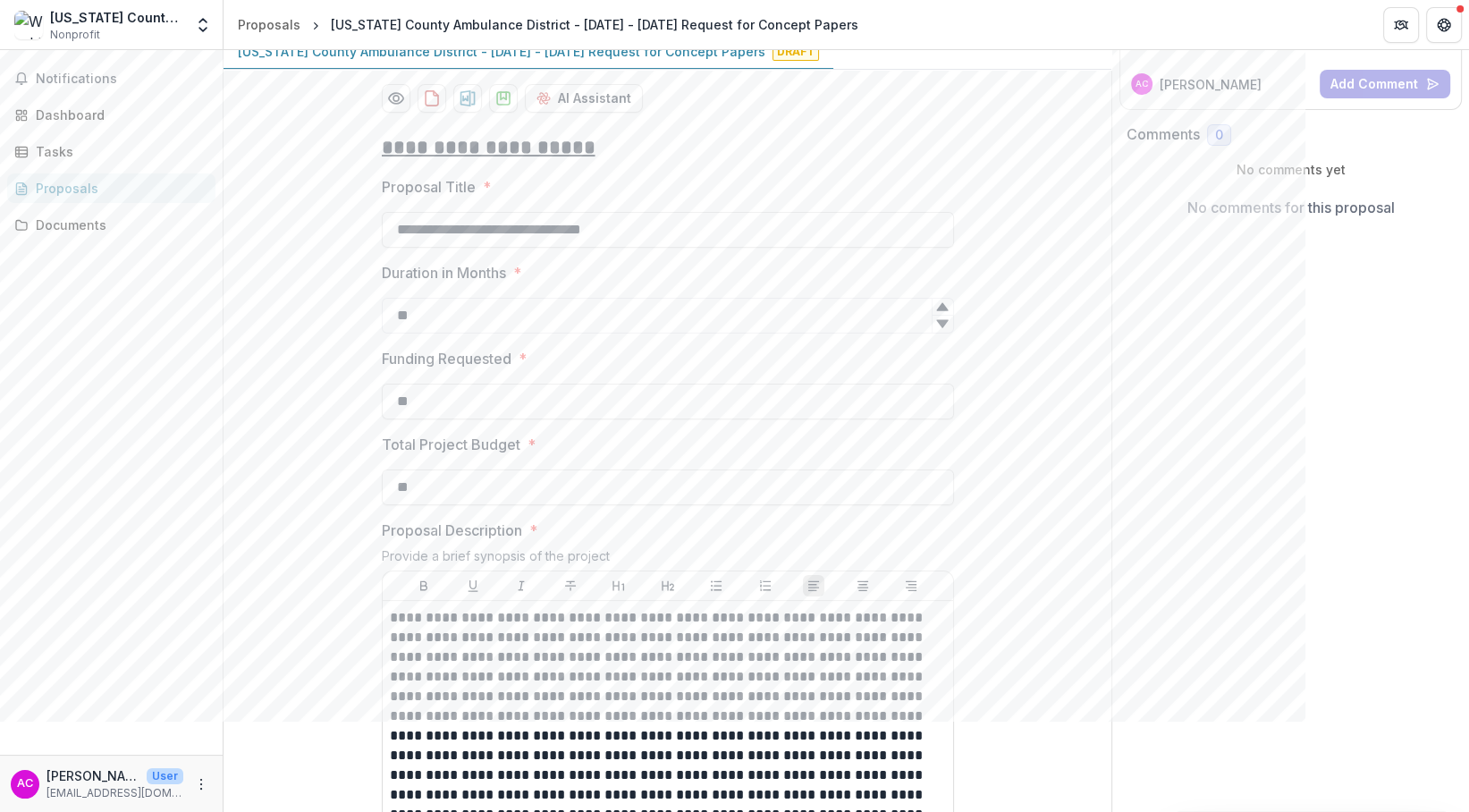
scroll to position [269, 0]
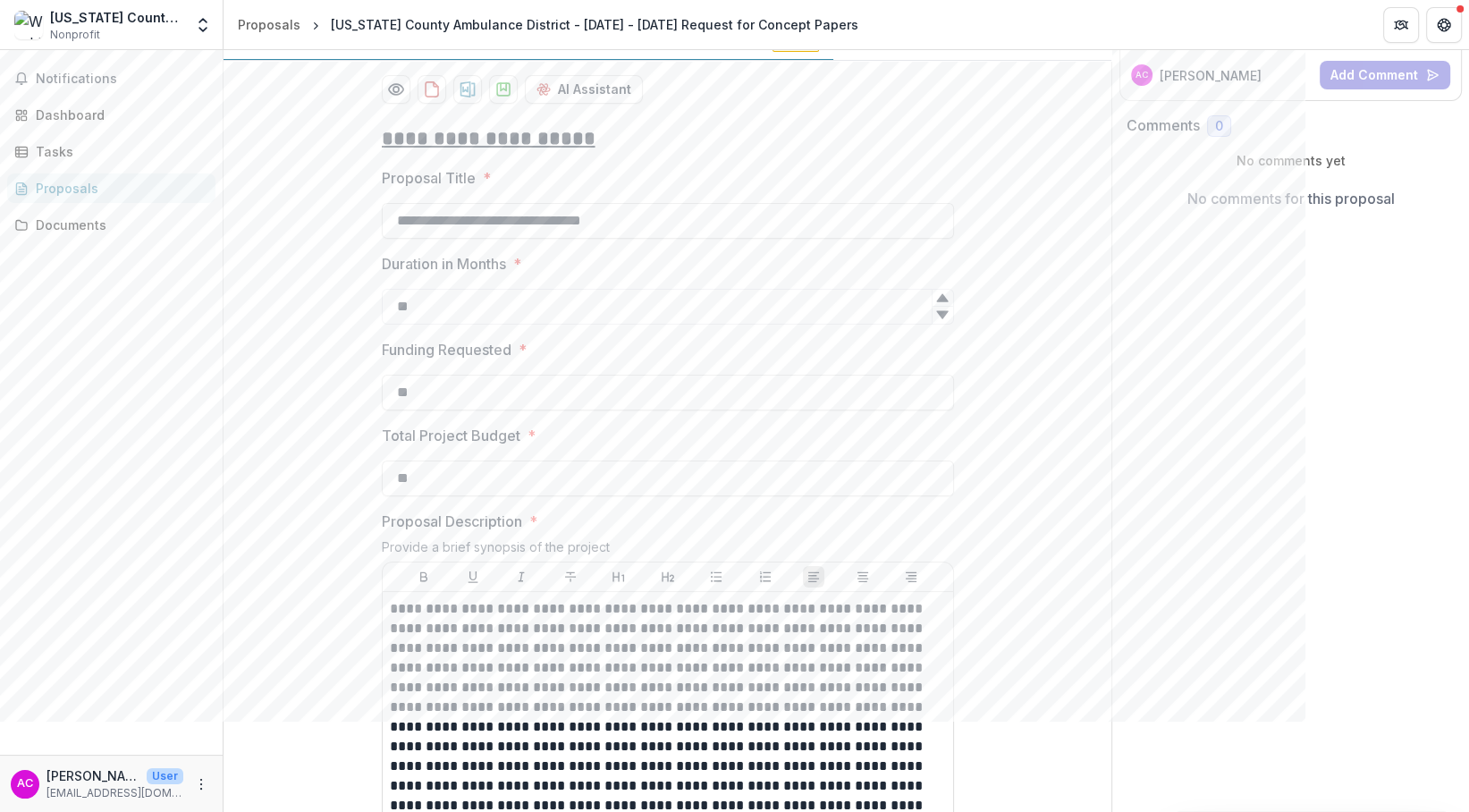
click at [457, 411] on input "**" at bounding box center [668, 392] width 573 height 36
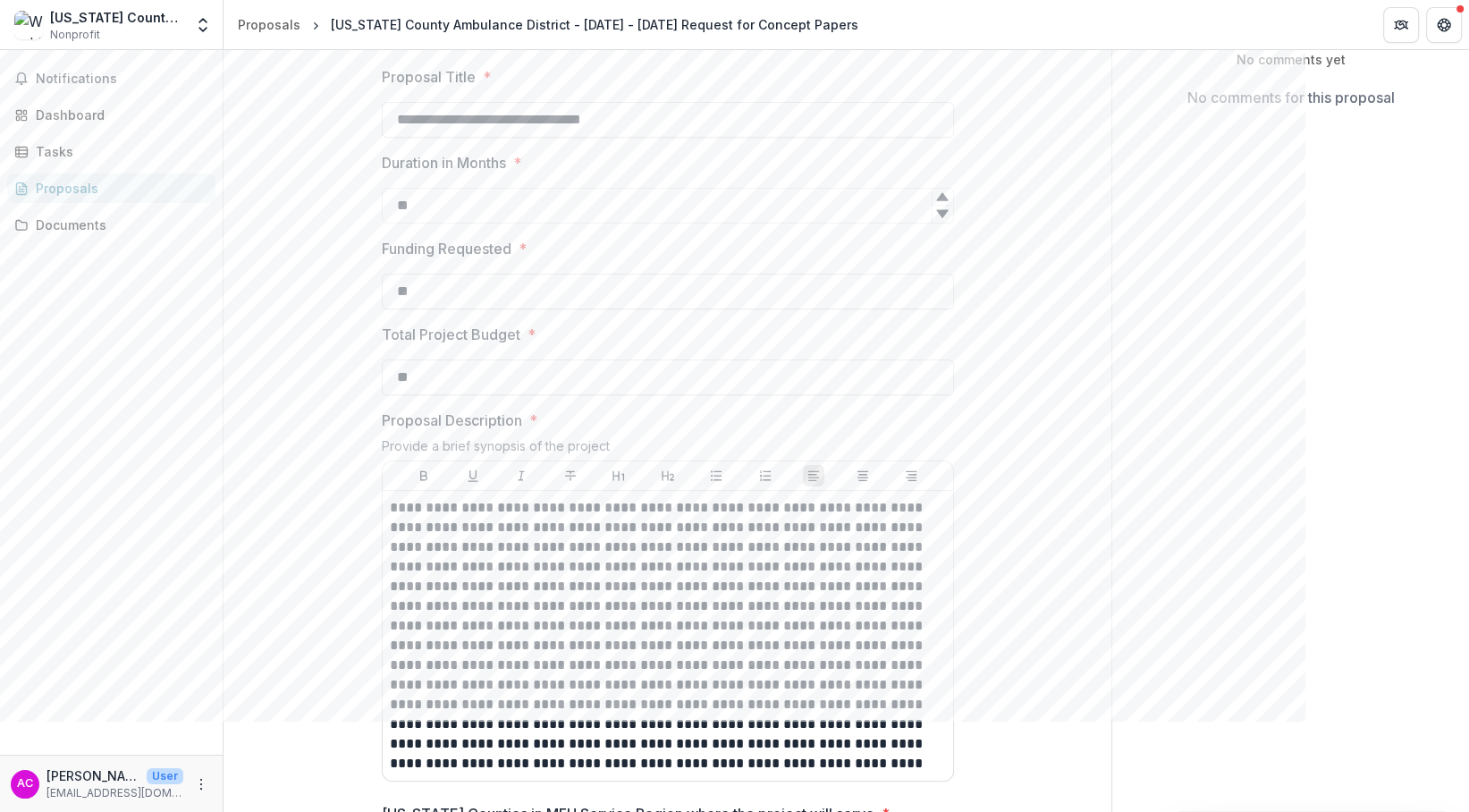
scroll to position [401, 0]
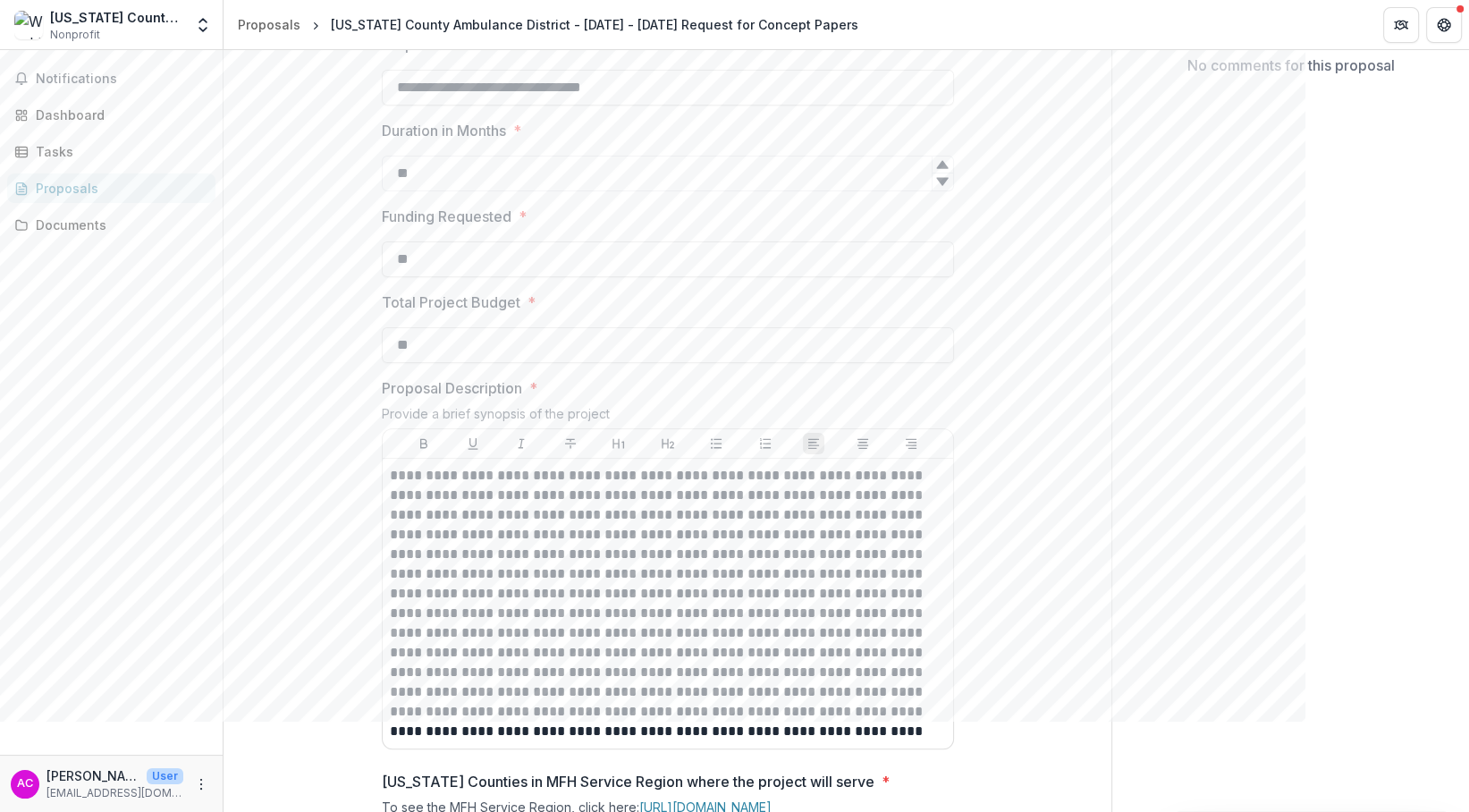
click at [433, 363] on input "**" at bounding box center [668, 345] width 573 height 36
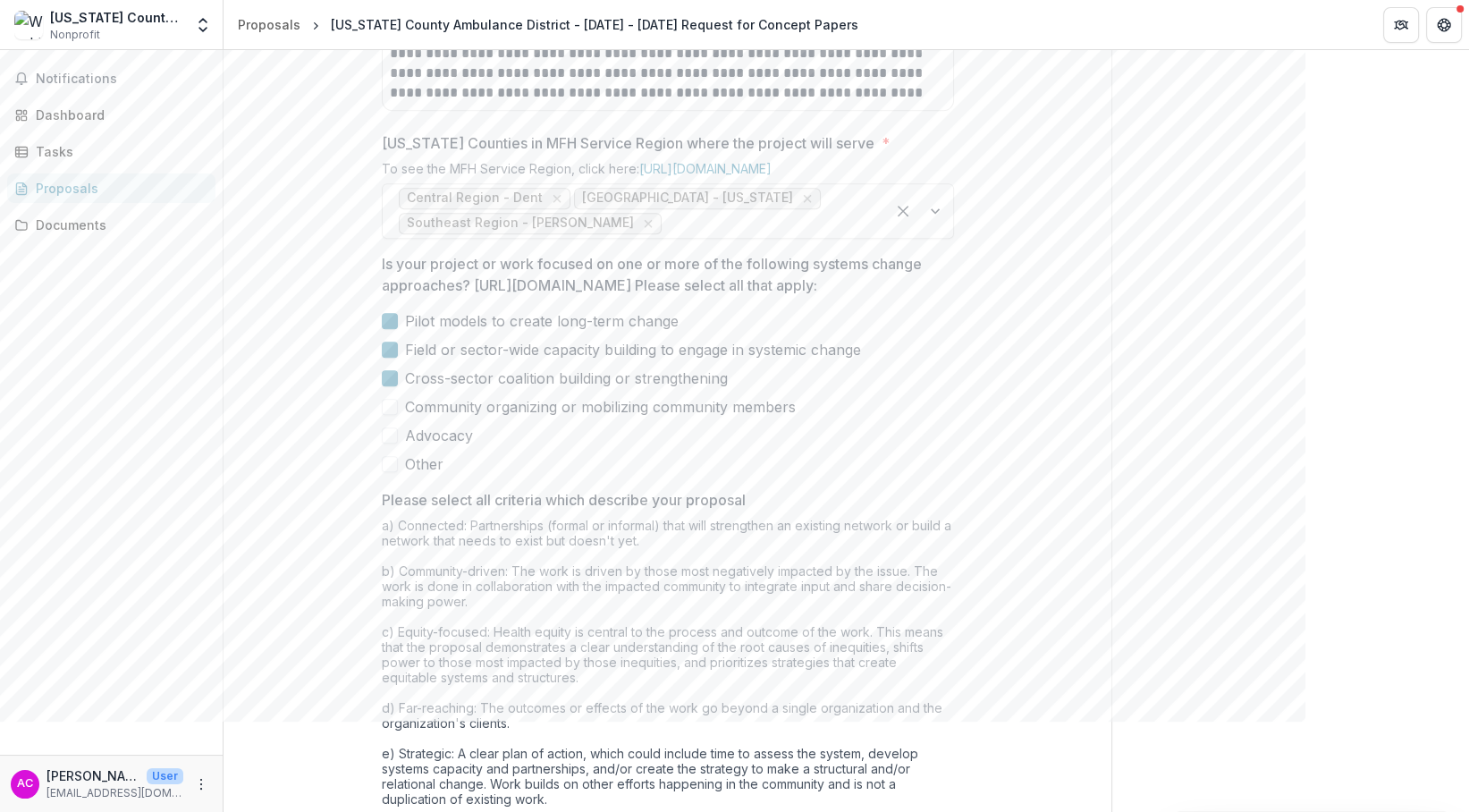
scroll to position [1072, 0]
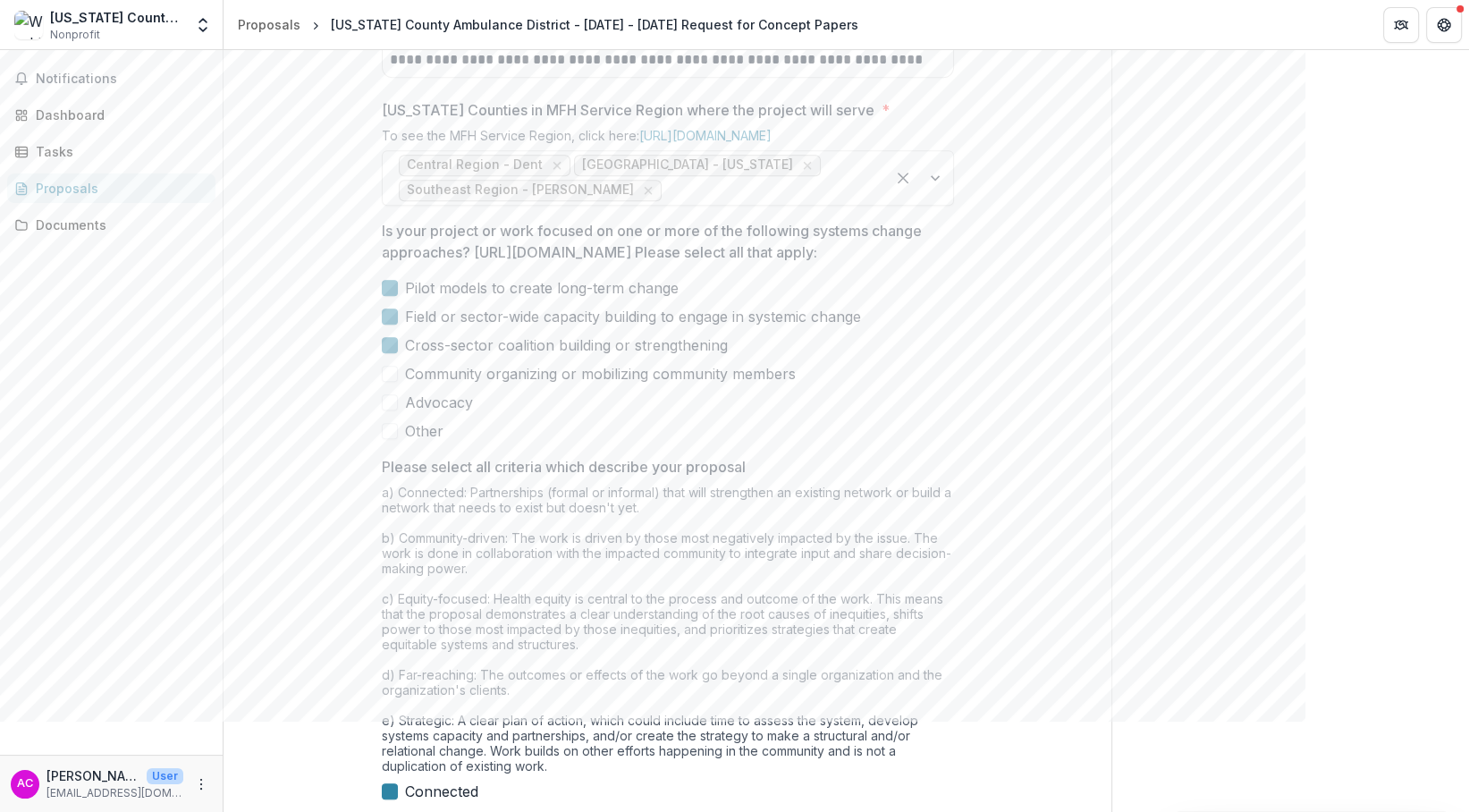
click at [393, 355] on label "Cross-sector coalition building or strengthening" at bounding box center [668, 345] width 573 height 22
click at [393, 353] on span at bounding box center [390, 345] width 16 height 16
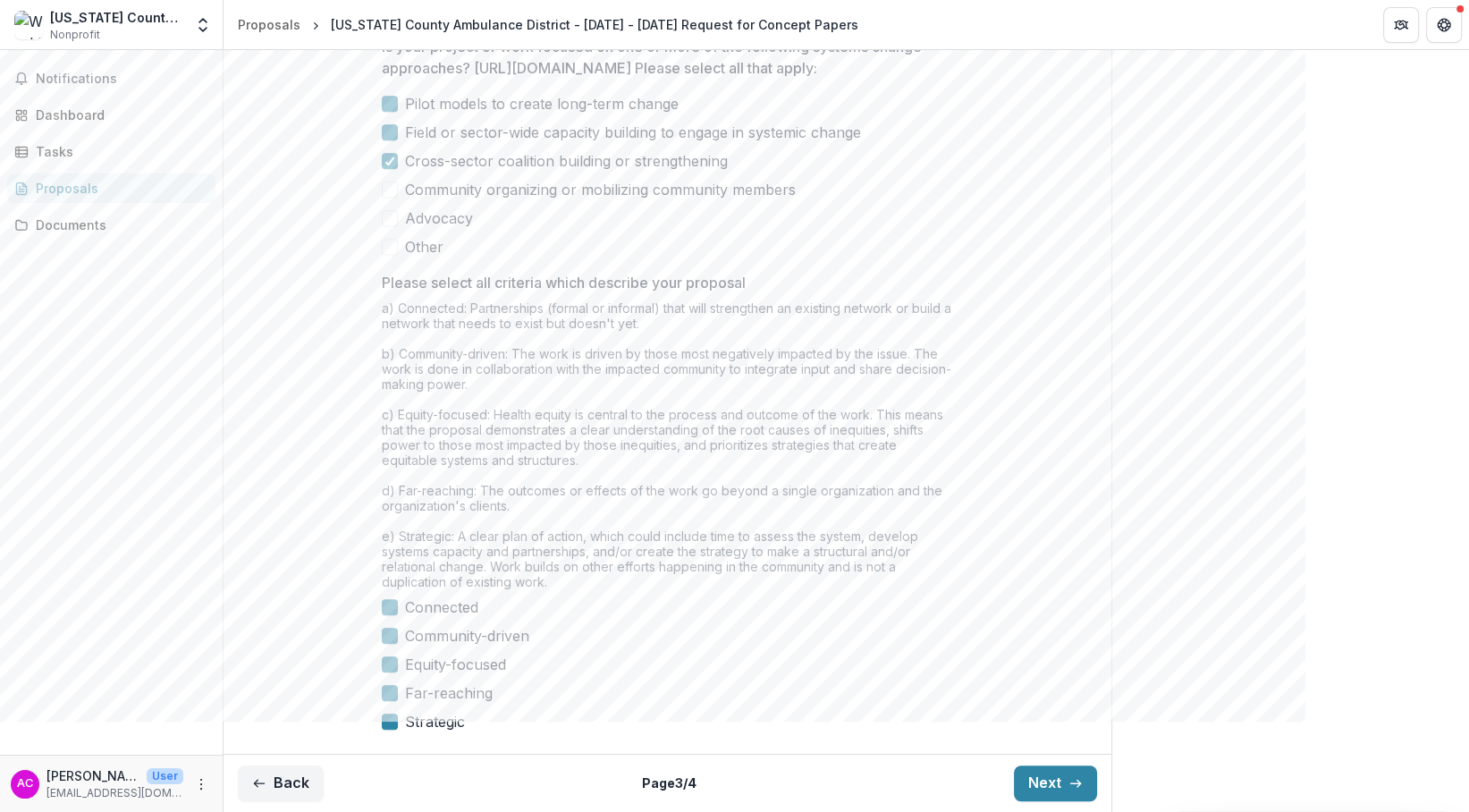
scroll to position [1442, 0]
click at [1048, 721] on button "Next" at bounding box center [1056, 783] width 83 height 36
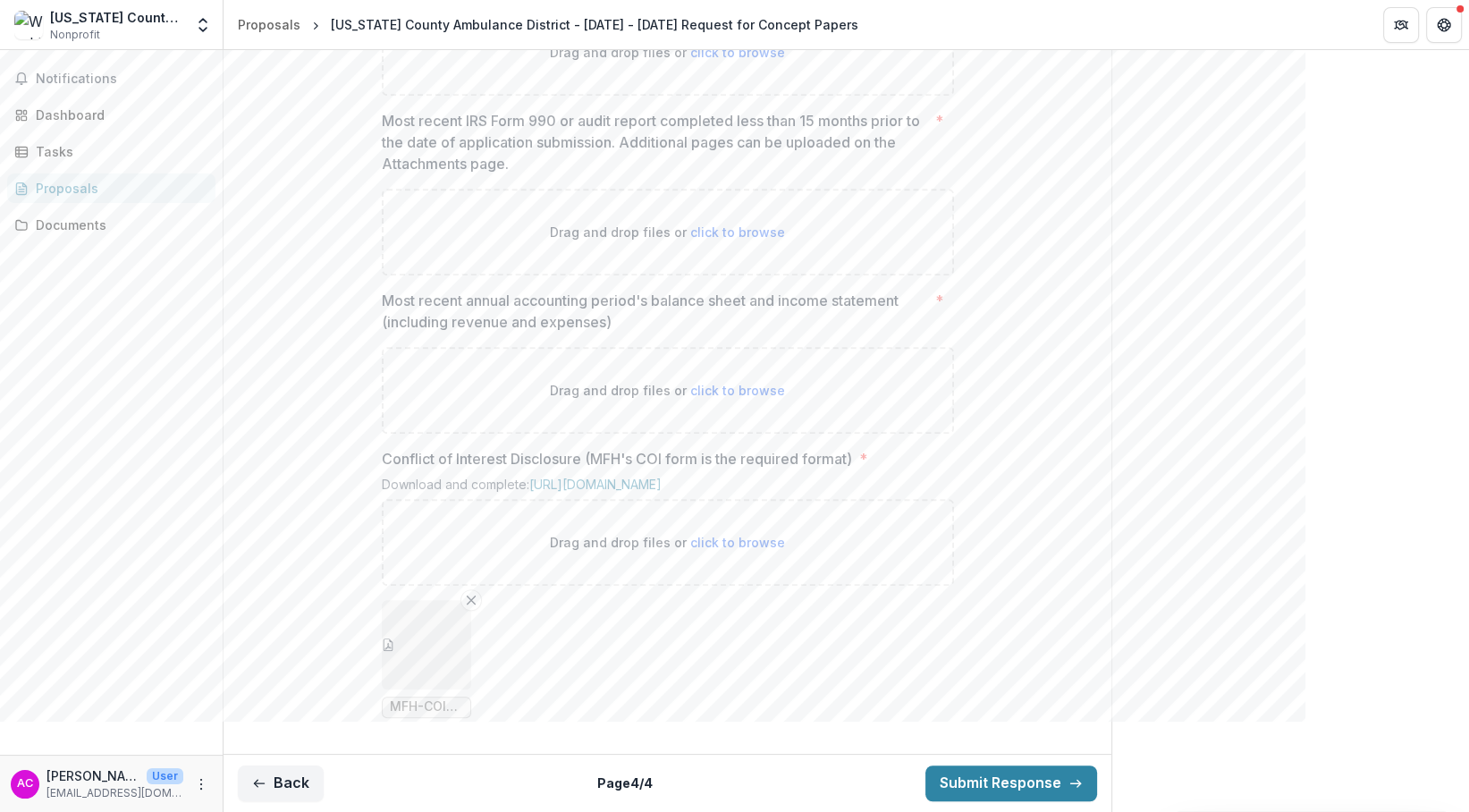
scroll to position [1178, 0]
click at [393, 651] on icon "button" at bounding box center [387, 645] width 10 height 13
click at [14, 721] on icon "Close" at bounding box center [7, 825] width 14 height 14
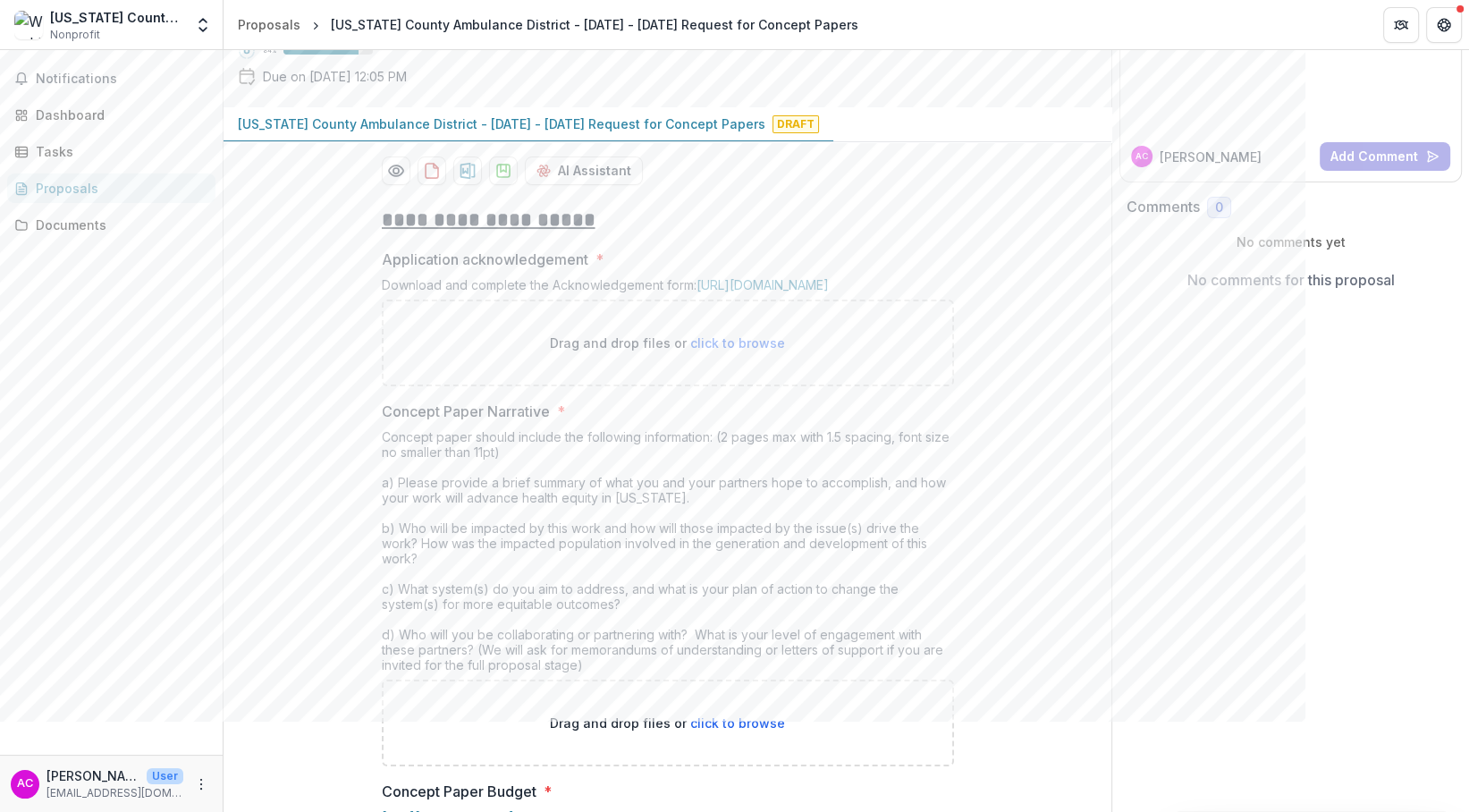
scroll to position [0, 0]
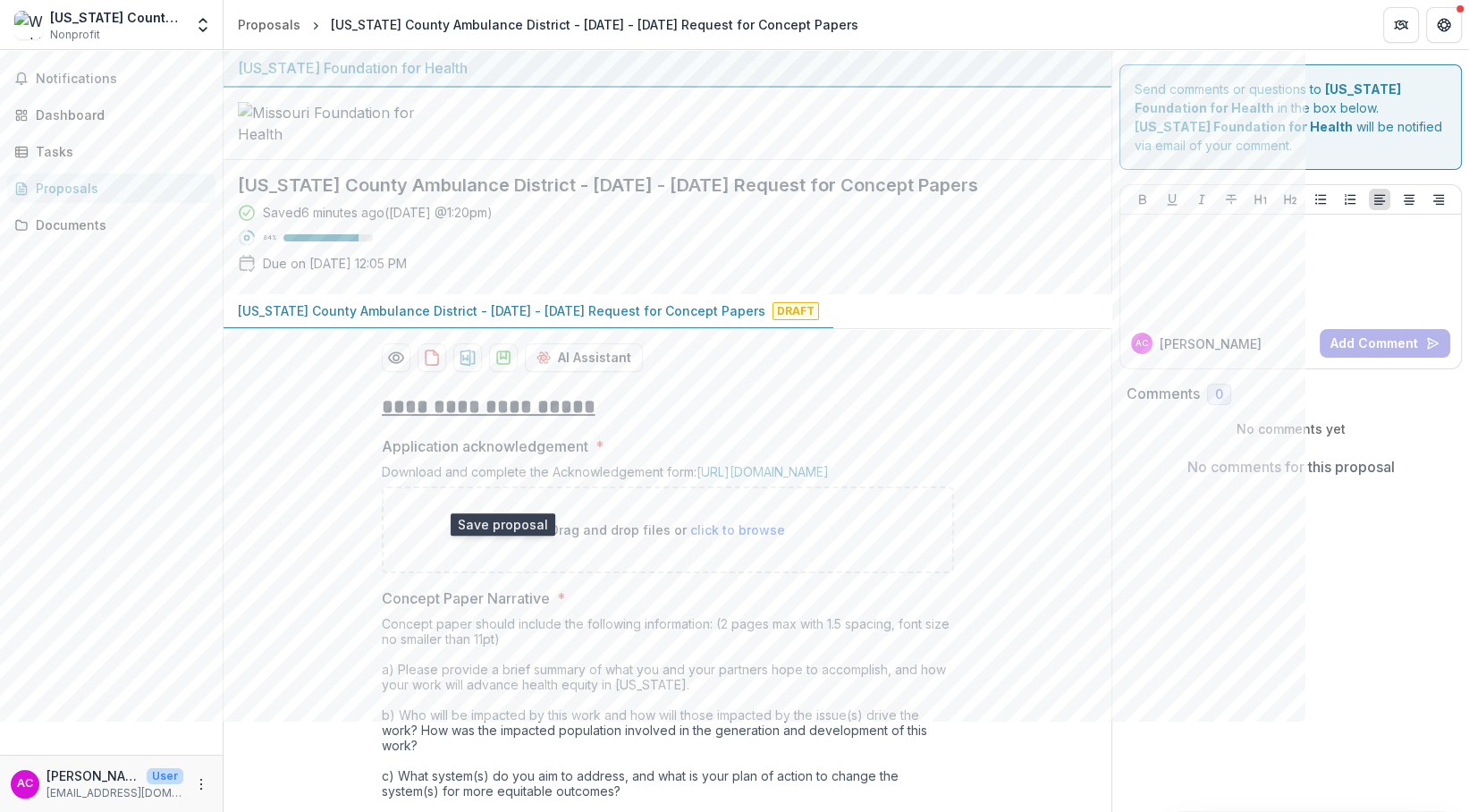
click at [500, 358] on polygon "download-proposal" at bounding box center [503, 355] width 5 height 7
click at [503, 358] on polygon "download-proposal" at bounding box center [503, 355] width 5 height 7
click at [200, 24] on icon "Open entity switcher" at bounding box center [204, 25] width 18 height 18
click at [65, 98] on link "Settings" at bounding box center [111, 99] width 214 height 30
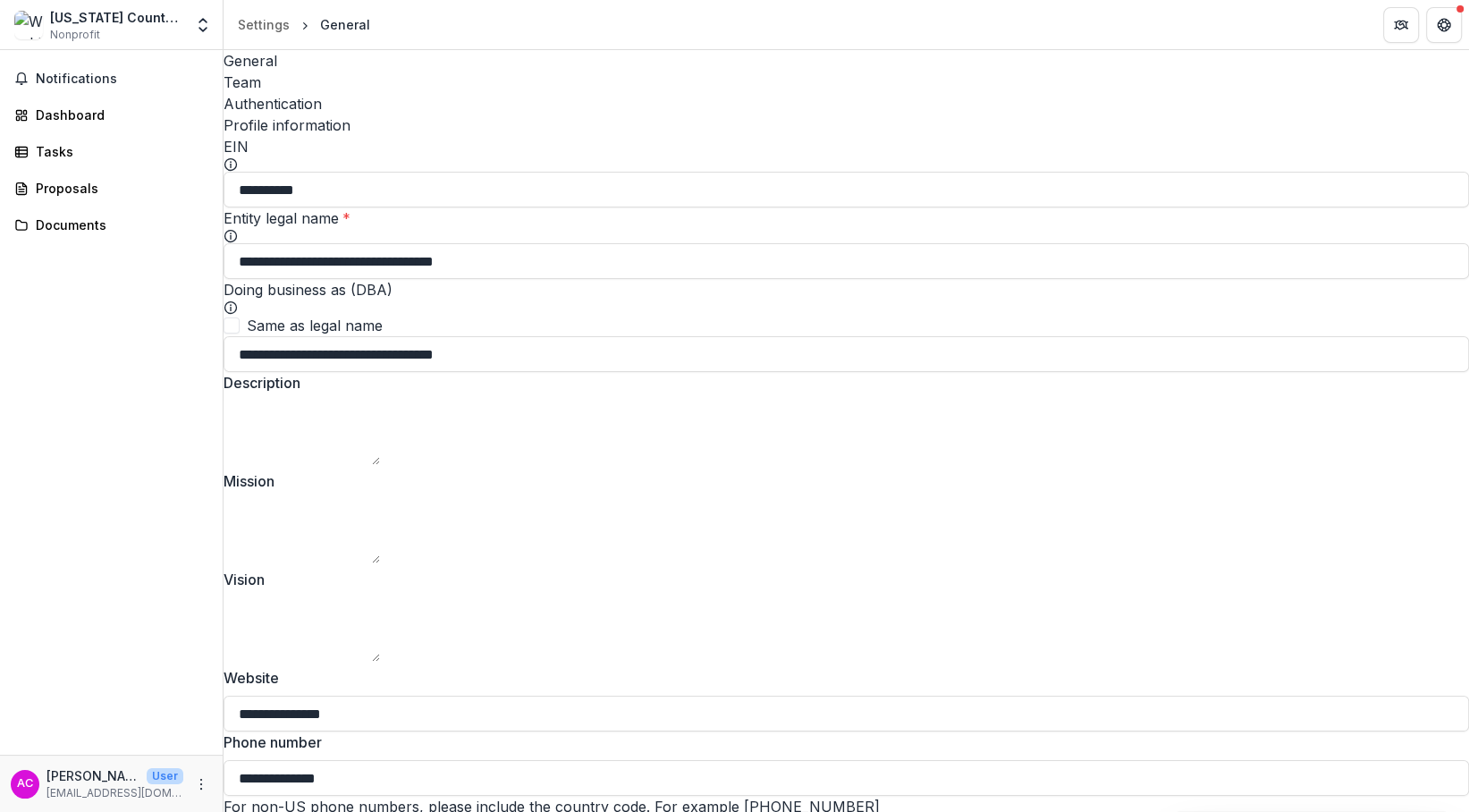
click at [205, 30] on icon "Open entity switcher" at bounding box center [204, 25] width 18 height 18
click at [82, 64] on link "Team Settings" at bounding box center [111, 69] width 214 height 30
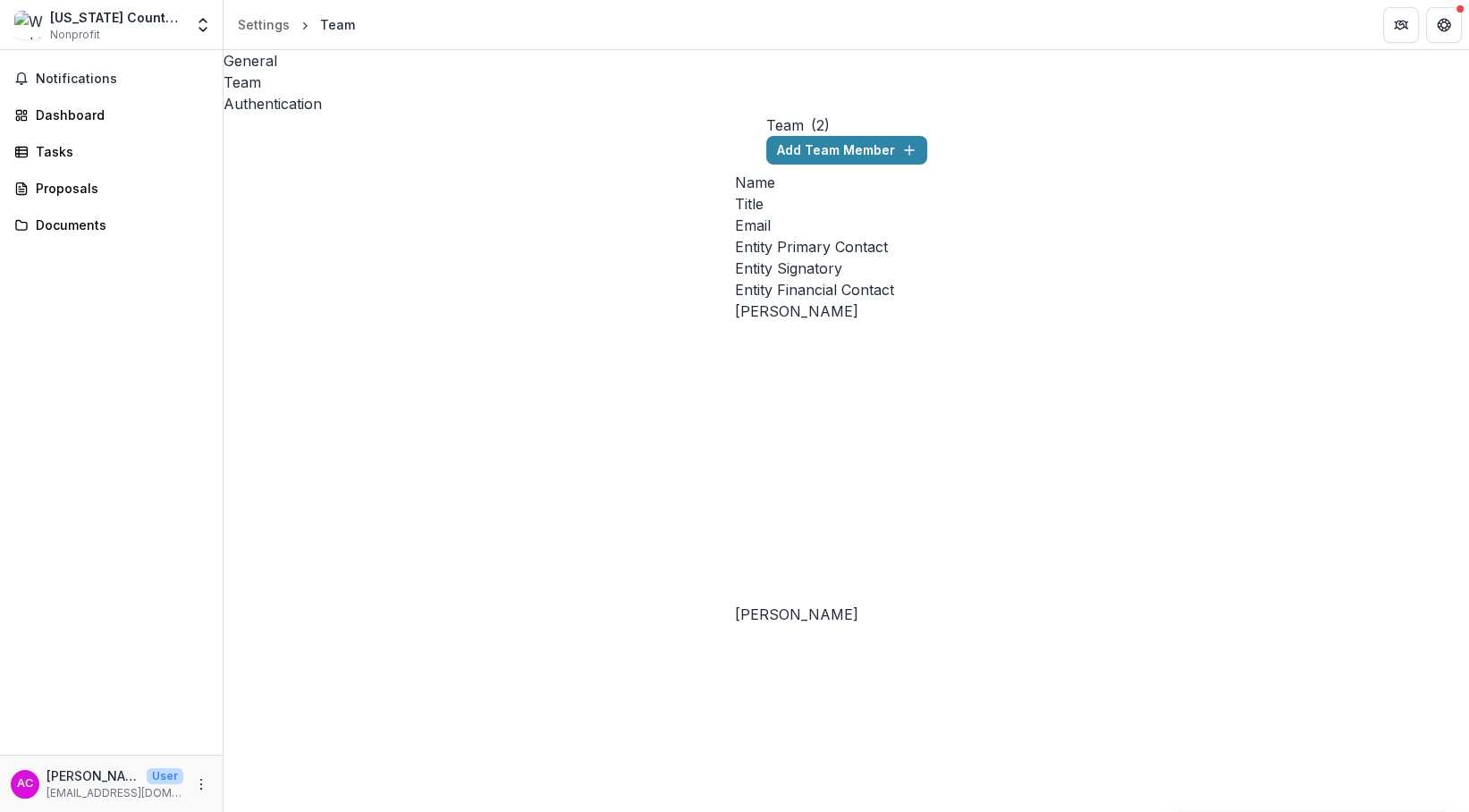
click at [195, 721] on icon "More" at bounding box center [202, 784] width 14 height 14
click at [285, 721] on button "Logout" at bounding box center [319, 774] width 192 height 30
